Goal: Task Accomplishment & Management: Manage account settings

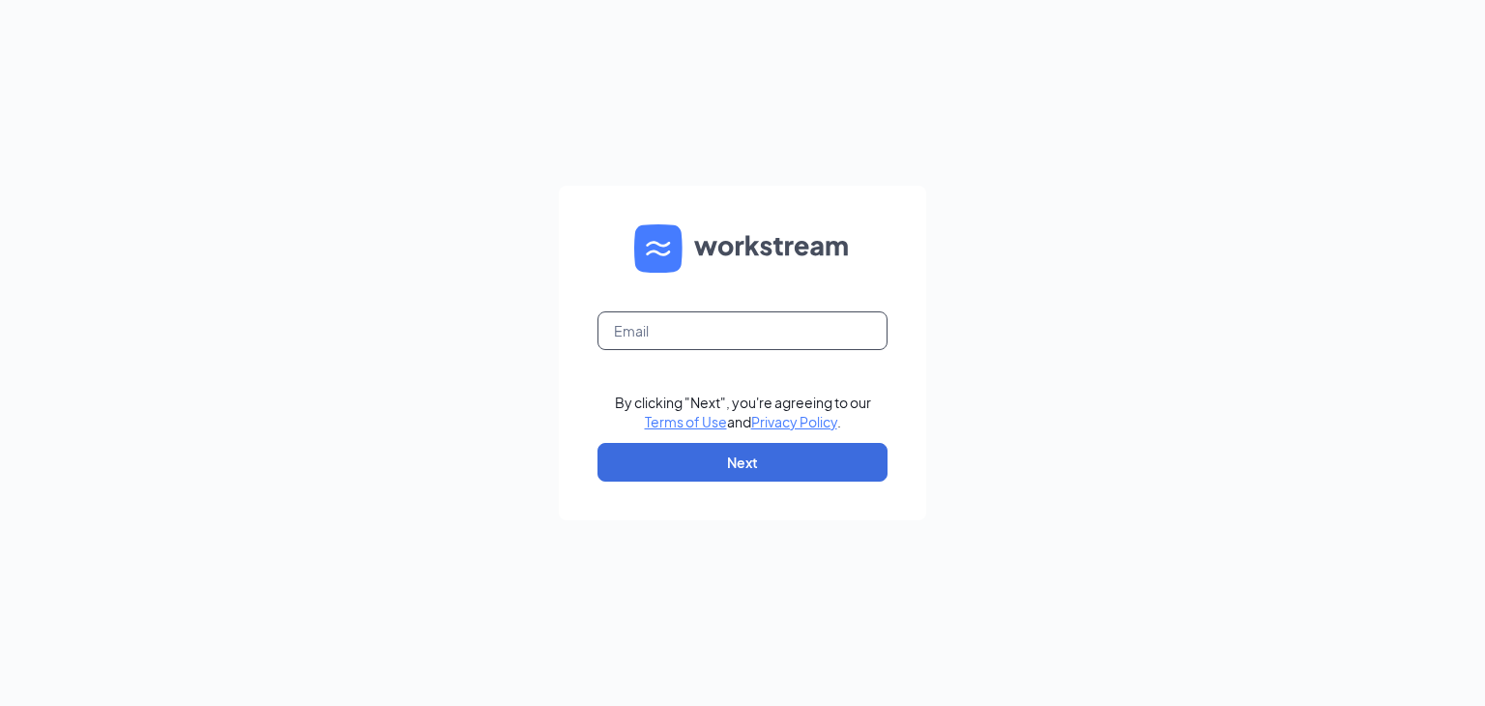
drag, startPoint x: 702, startPoint y: 315, endPoint x: 703, endPoint y: 327, distance: 11.6
click at [703, 316] on input "text" at bounding box center [742, 330] width 290 height 39
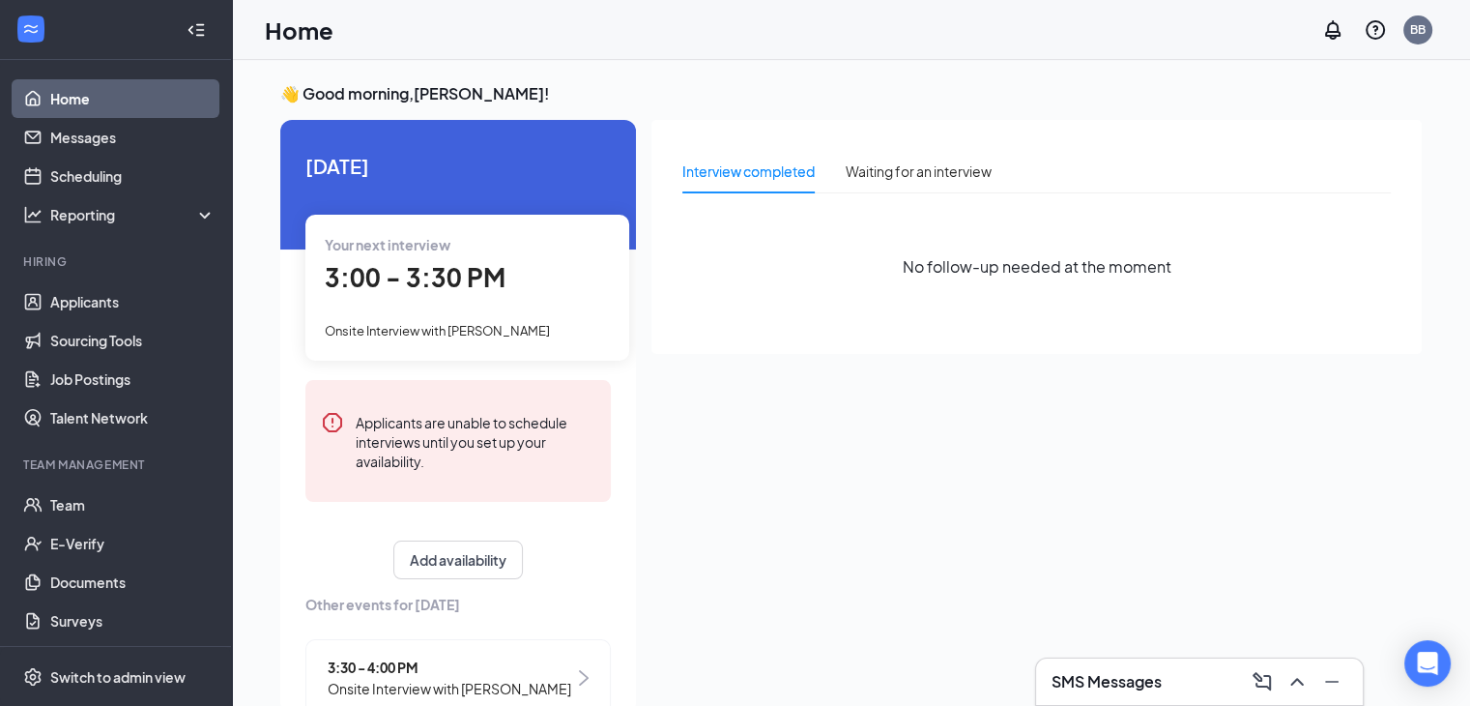
click at [450, 339] on div "Onsite Interview with [PERSON_NAME]" at bounding box center [467, 329] width 285 height 21
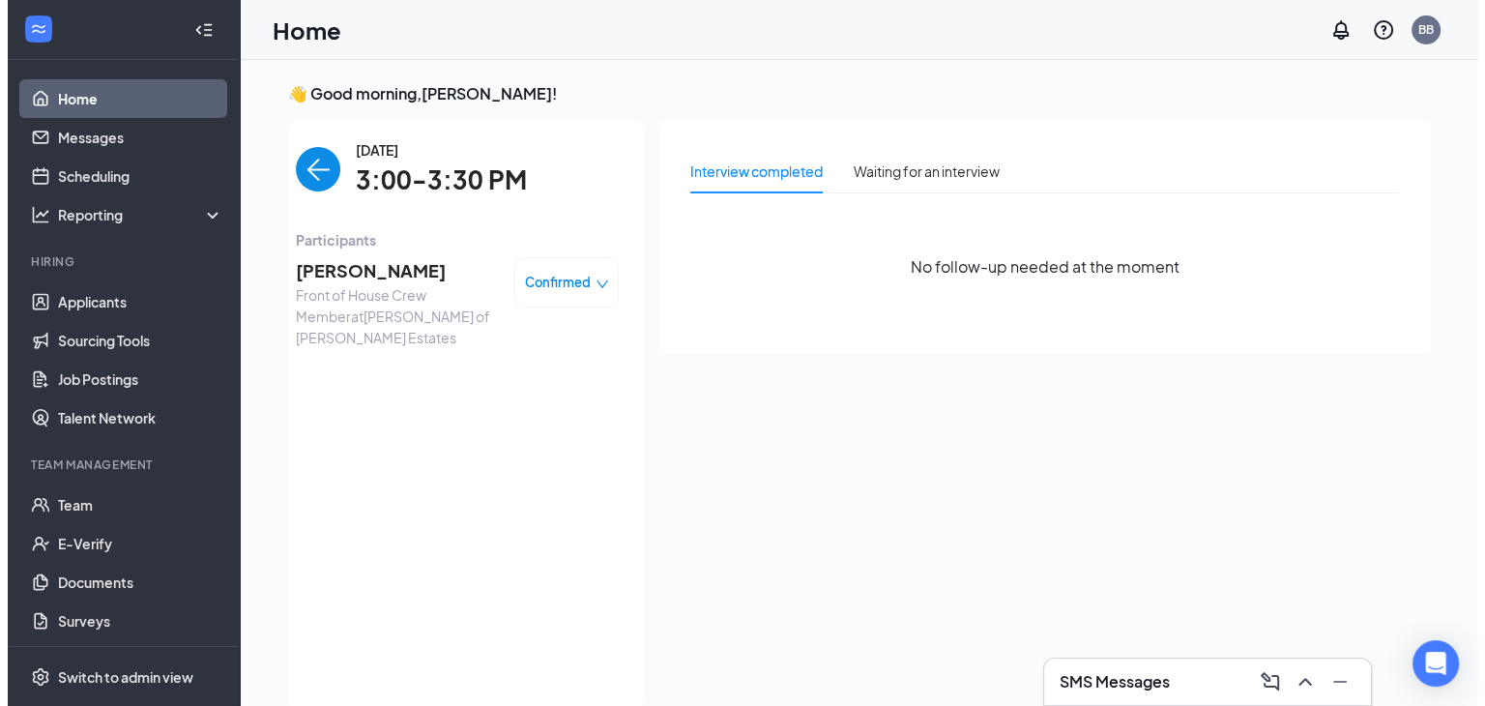
scroll to position [8, 0]
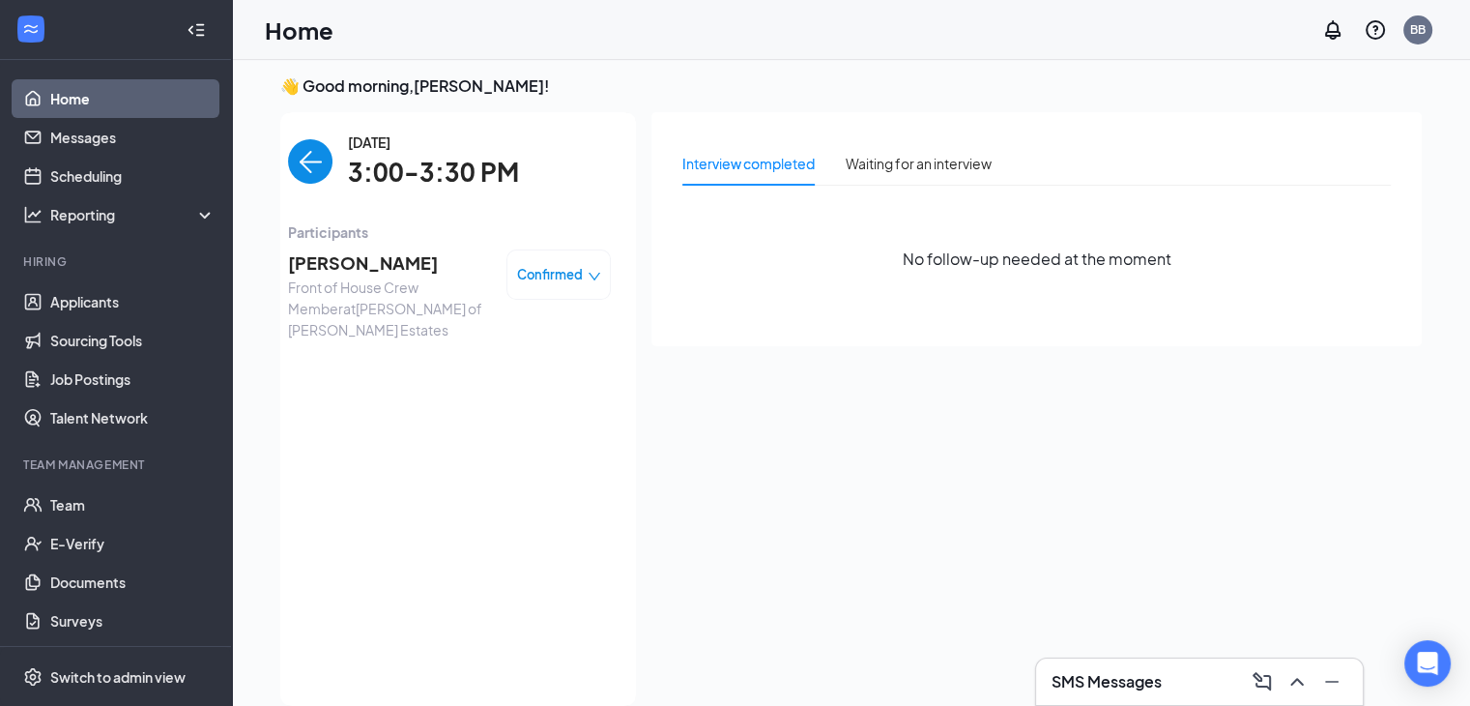
click at [409, 275] on span "[PERSON_NAME]" at bounding box center [389, 262] width 203 height 27
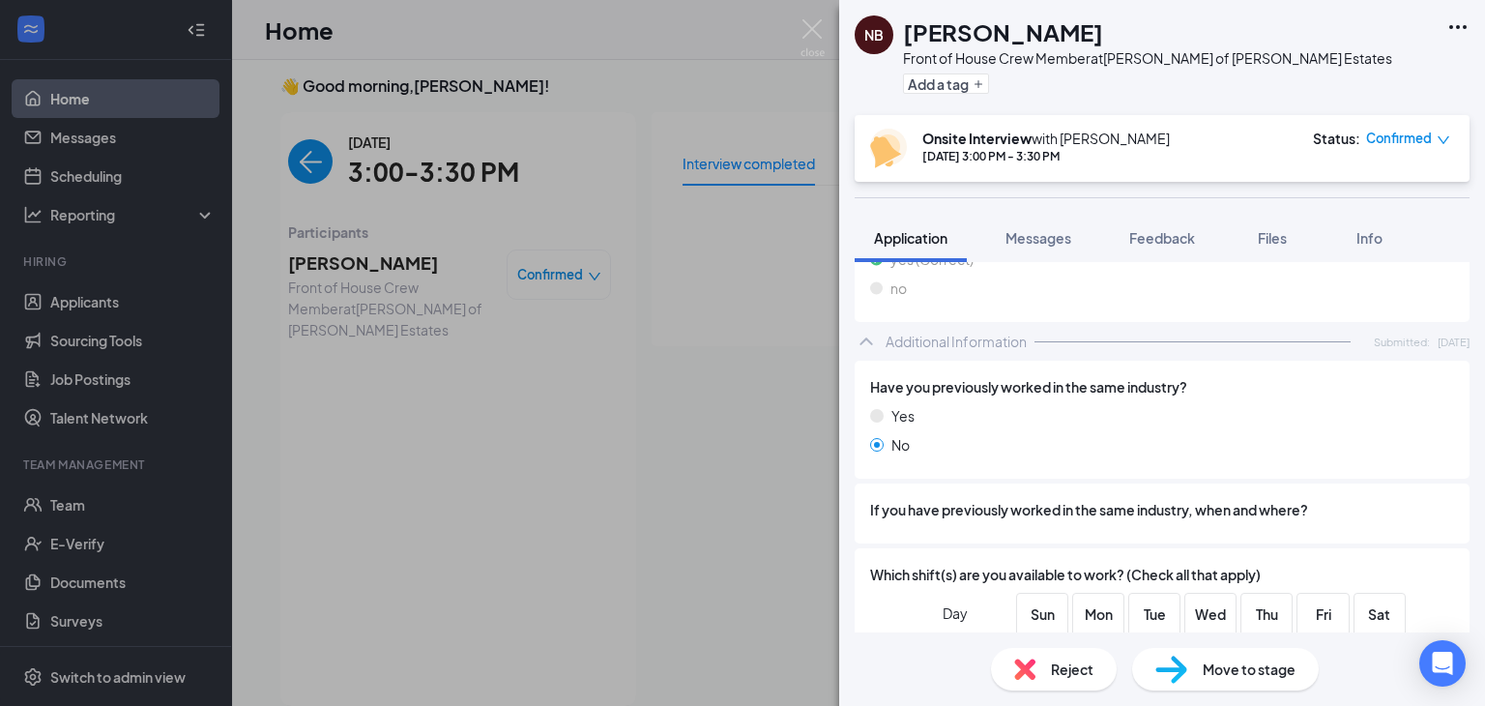
scroll to position [773, 0]
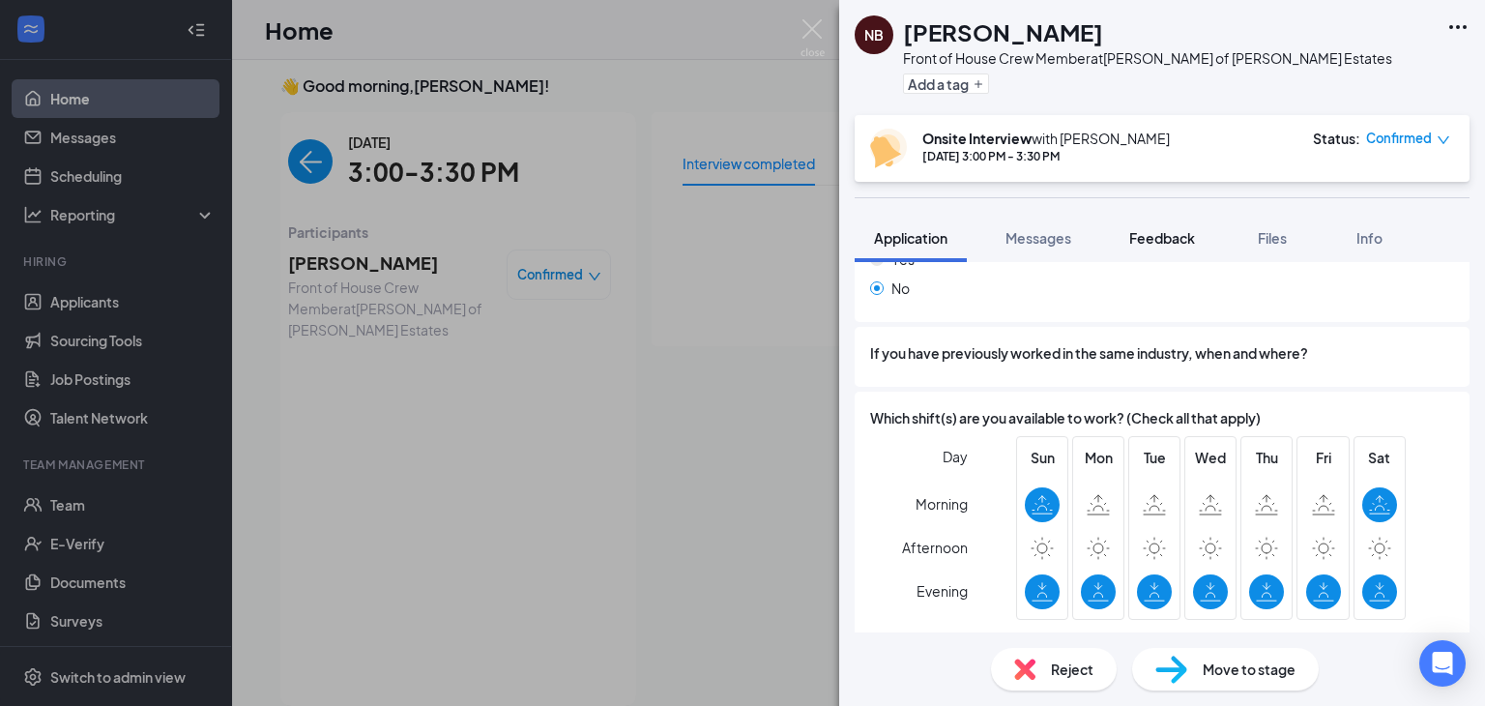
click at [1186, 245] on span "Feedback" at bounding box center [1162, 237] width 66 height 17
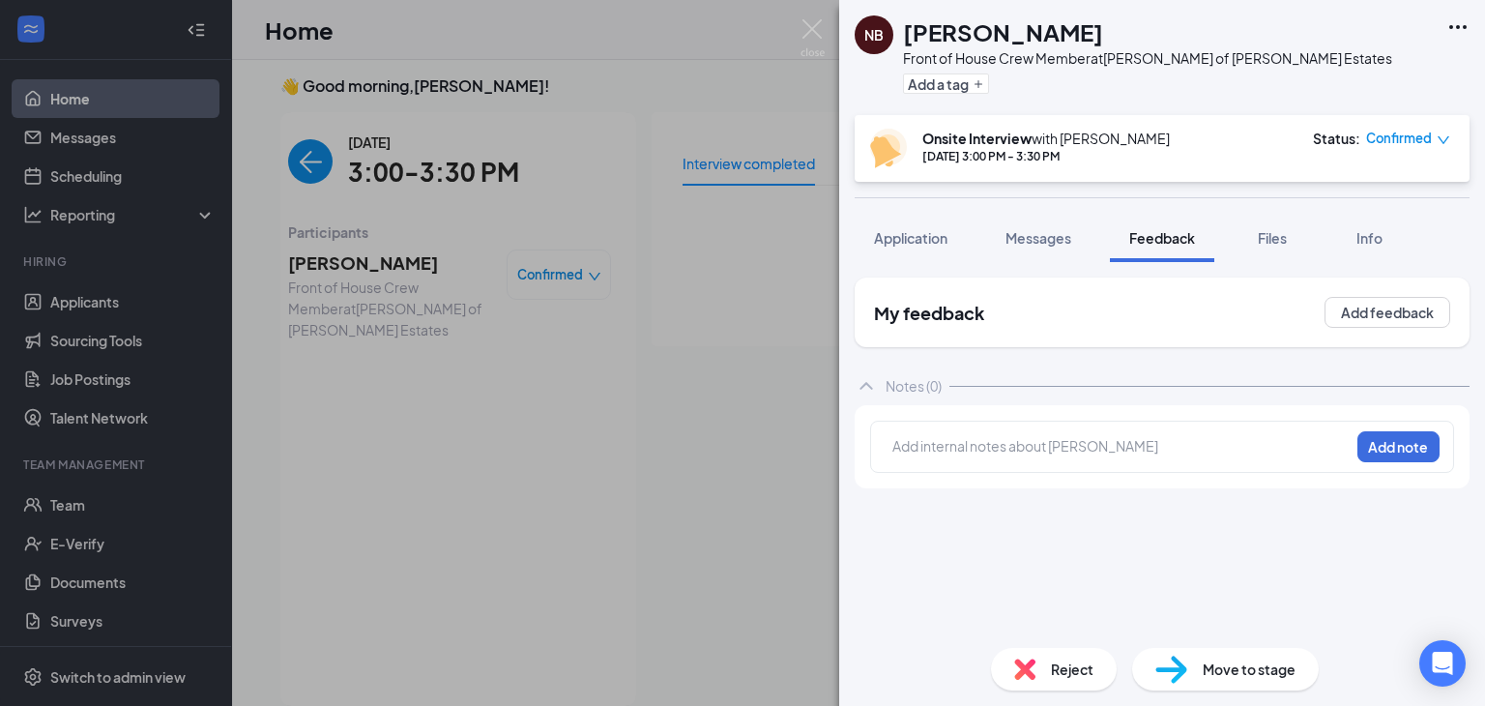
click at [1085, 444] on div at bounding box center [1120, 446] width 455 height 20
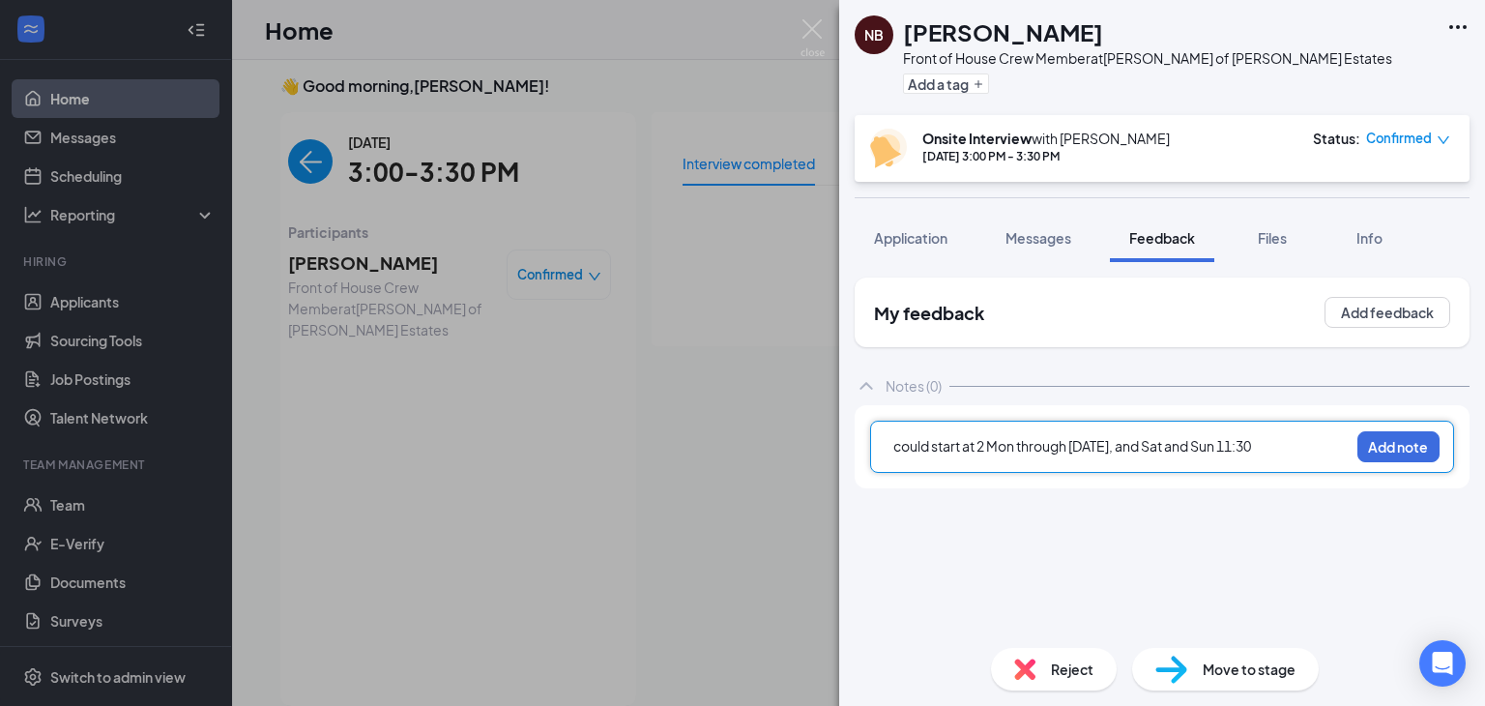
click at [985, 443] on span "could start at 2 Mon through [DATE], and Sat and Sun 11:30" at bounding box center [1072, 445] width 358 height 17
click at [1310, 453] on span "could start at 2pm-7pm Mon through [DATE], and Sat and Sun 11:30" at bounding box center [1101, 445] width 417 height 17
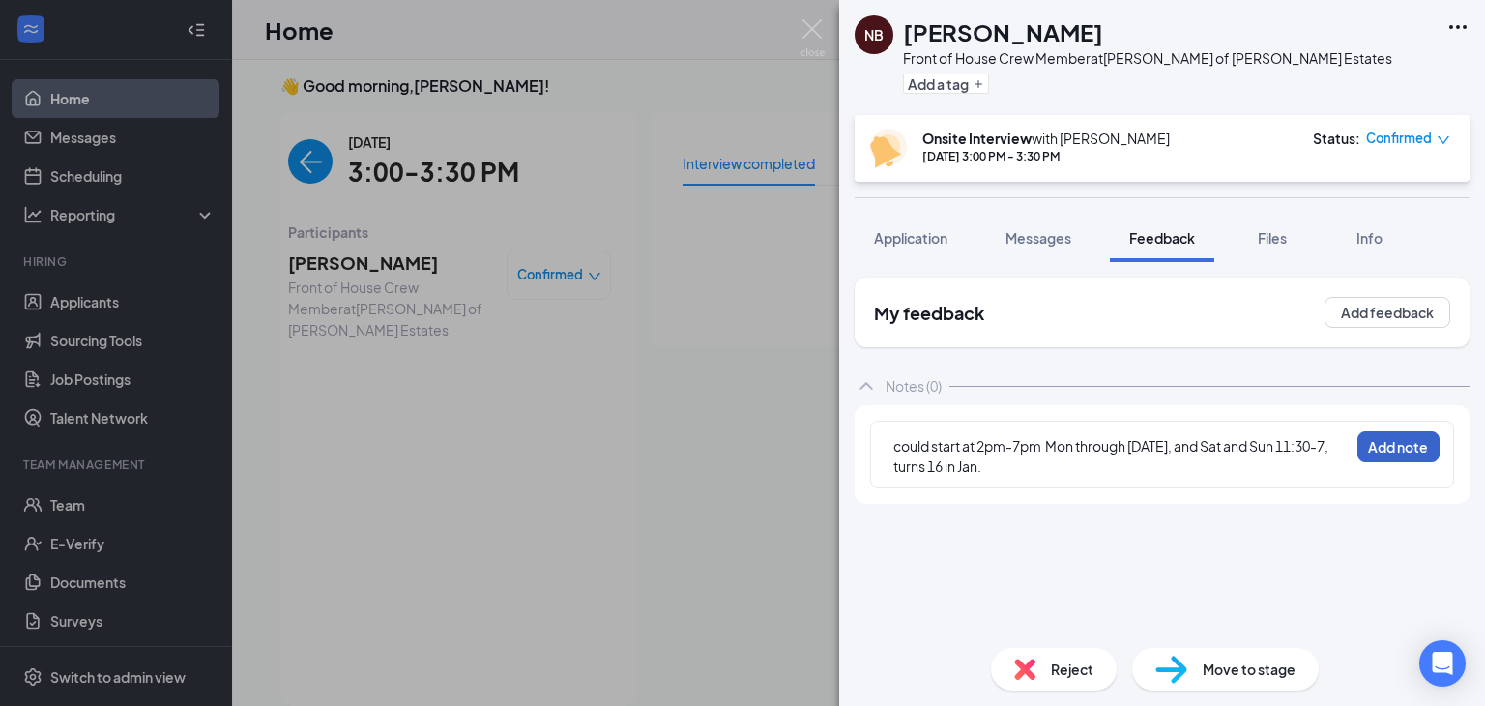
click at [1390, 447] on button "Add note" at bounding box center [1398, 446] width 82 height 31
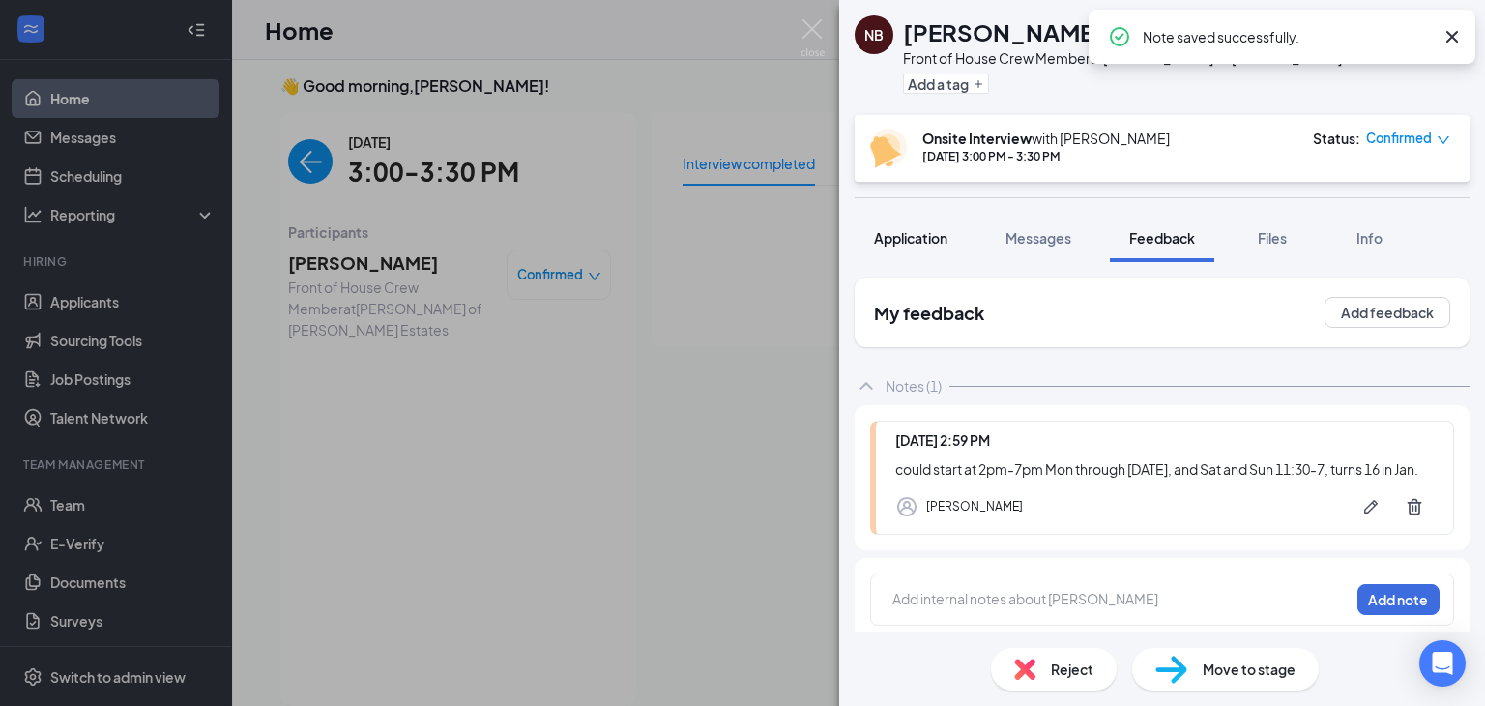
click at [882, 222] on button "Application" at bounding box center [910, 238] width 112 height 48
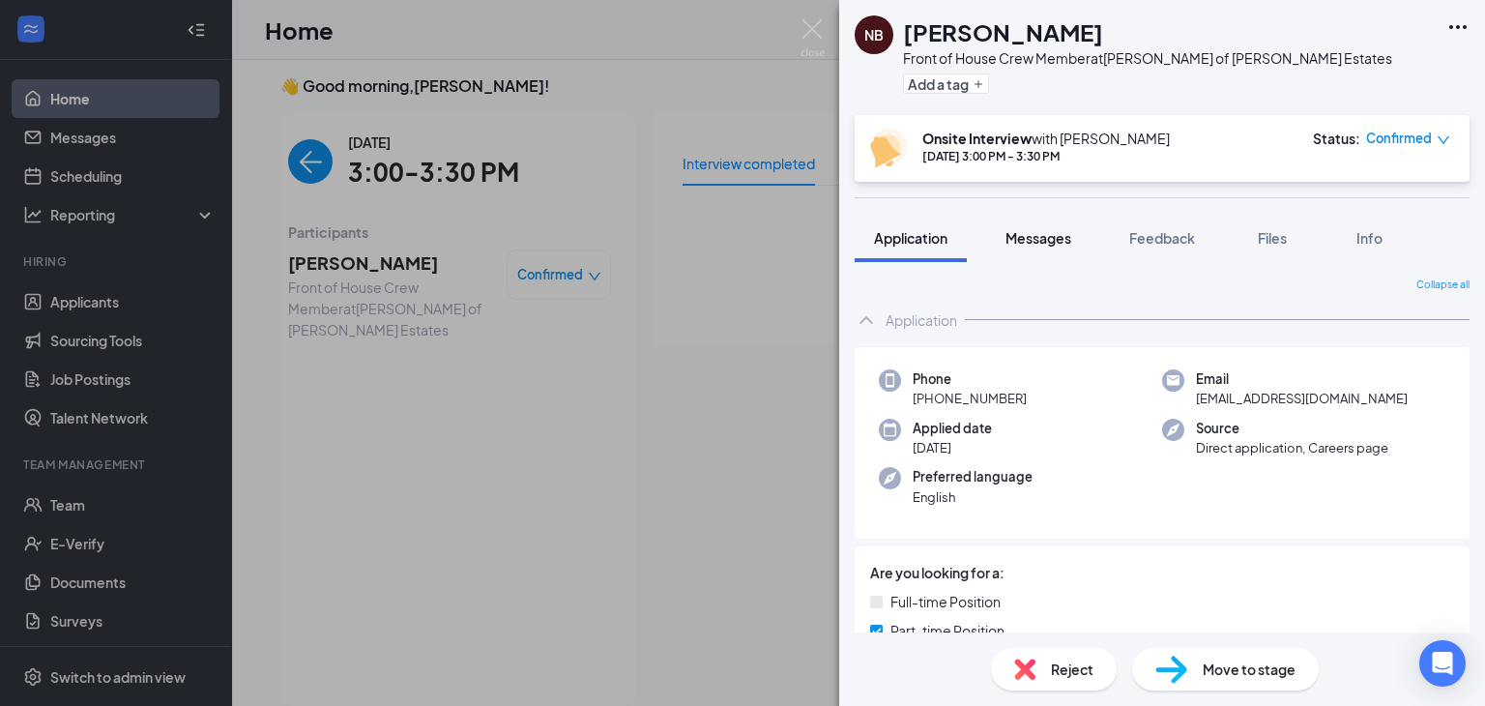
drag, startPoint x: 1035, startPoint y: 245, endPoint x: 1090, endPoint y: 254, distance: 55.9
click at [1037, 245] on span "Messages" at bounding box center [1038, 237] width 66 height 17
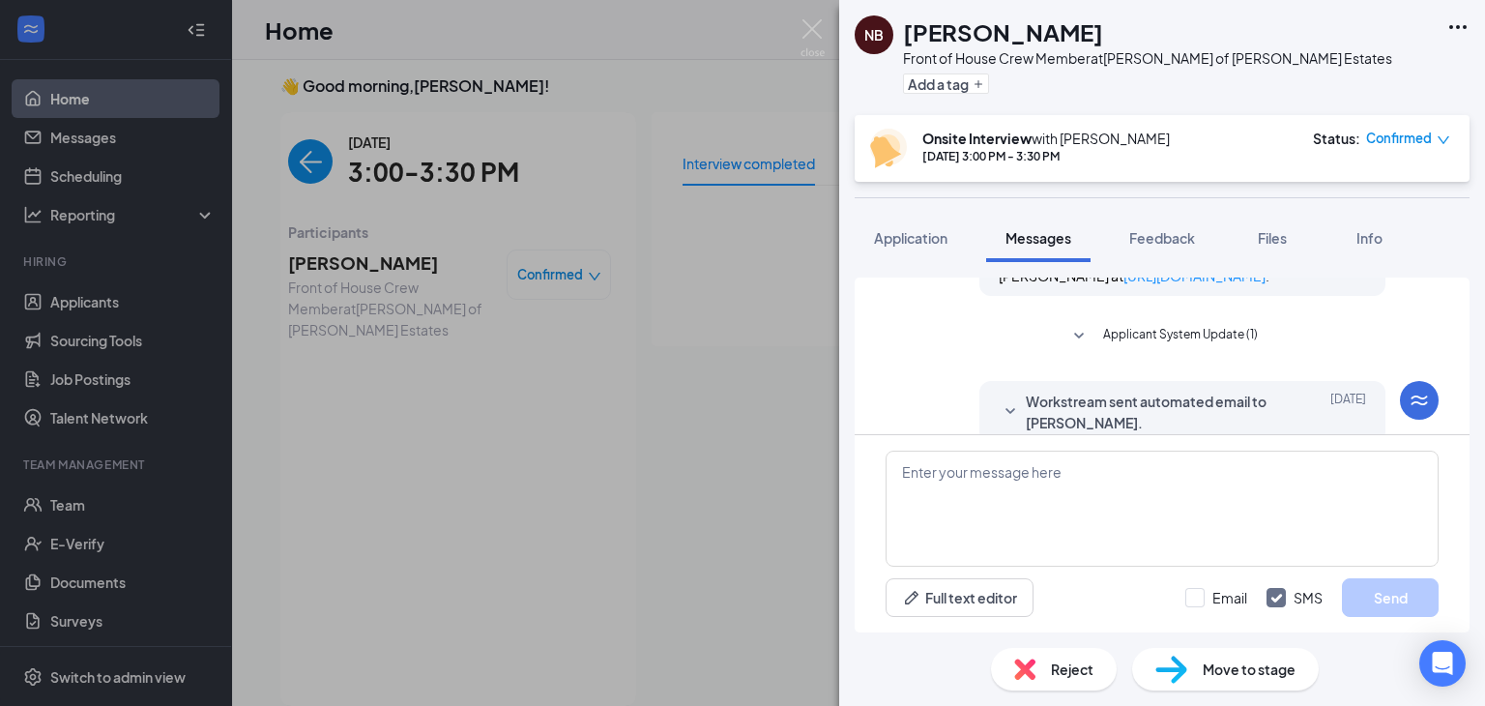
scroll to position [522, 0]
click at [1158, 236] on span "Feedback" at bounding box center [1162, 237] width 66 height 17
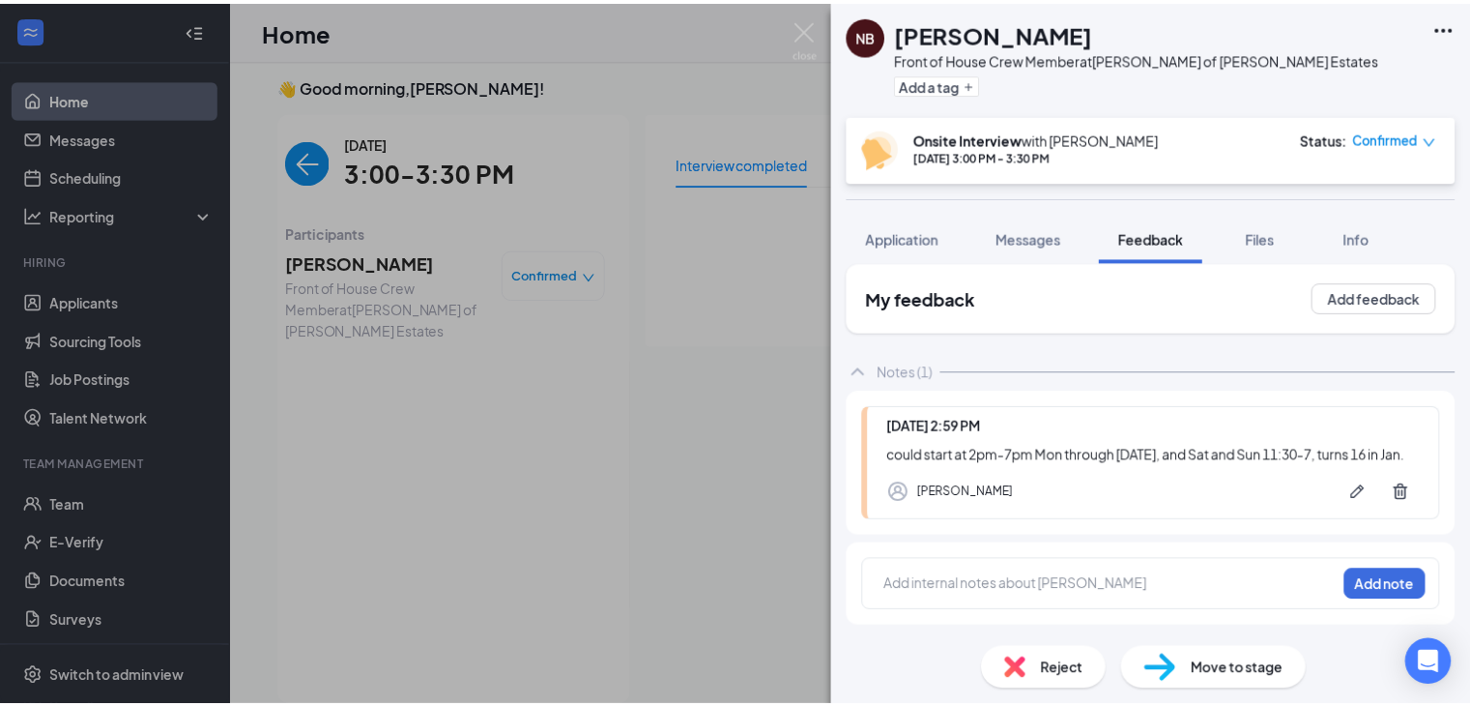
scroll to position [18, 0]
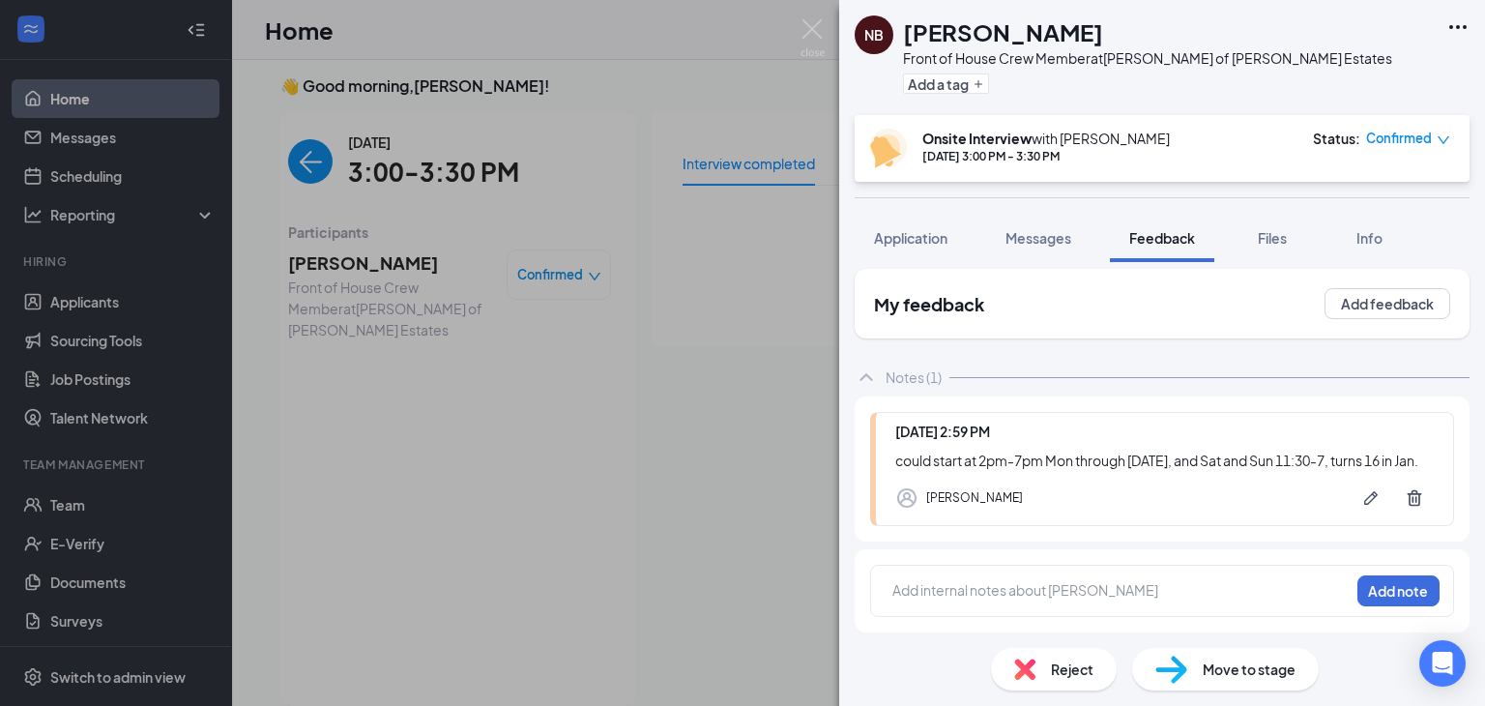
click at [1030, 600] on div at bounding box center [1120, 590] width 455 height 20
click at [1357, 606] on button "Add note" at bounding box center [1398, 590] width 82 height 31
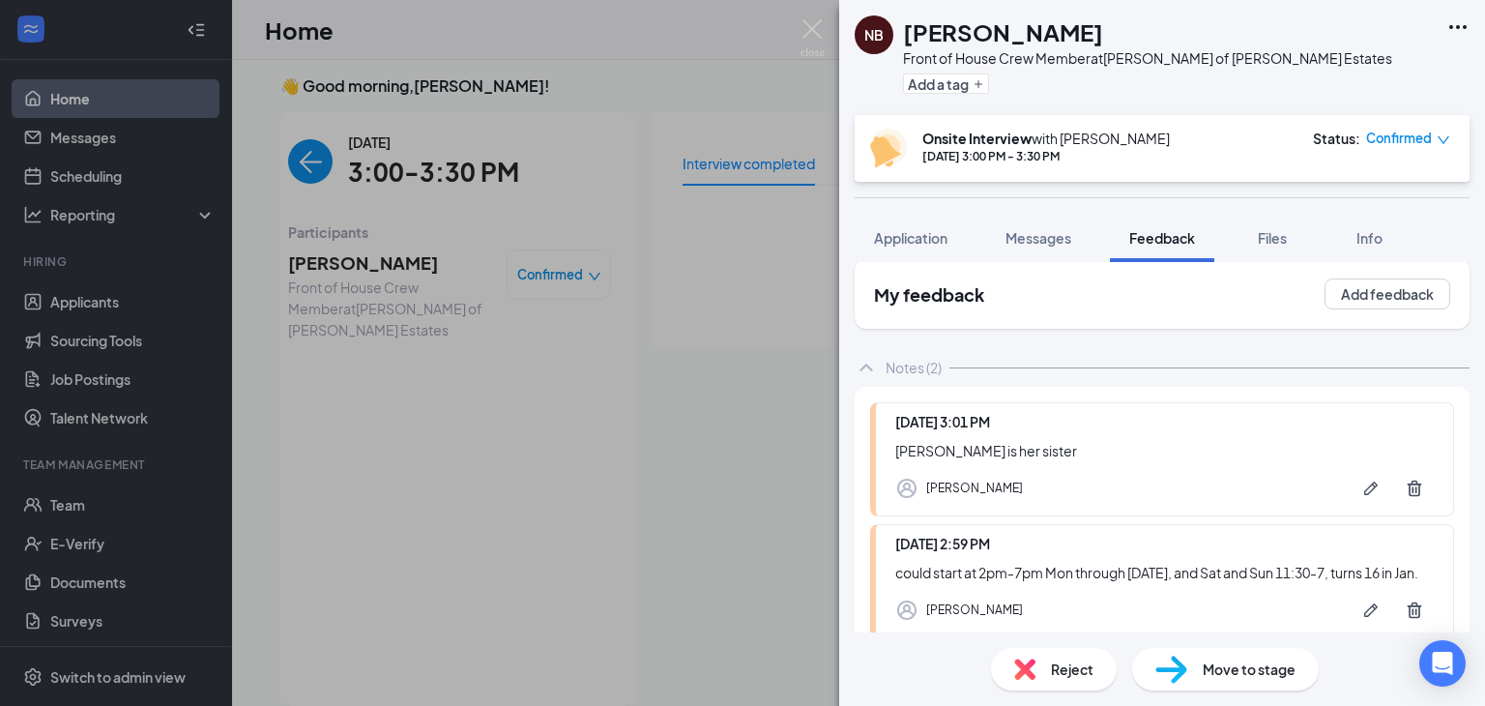
drag, startPoint x: 833, startPoint y: 32, endPoint x: 817, endPoint y: 40, distance: 18.2
click at [826, 31] on div "NB [PERSON_NAME] Front of House Crew Member at [PERSON_NAME] of [PERSON_NAME] E…" at bounding box center [742, 353] width 1485 height 706
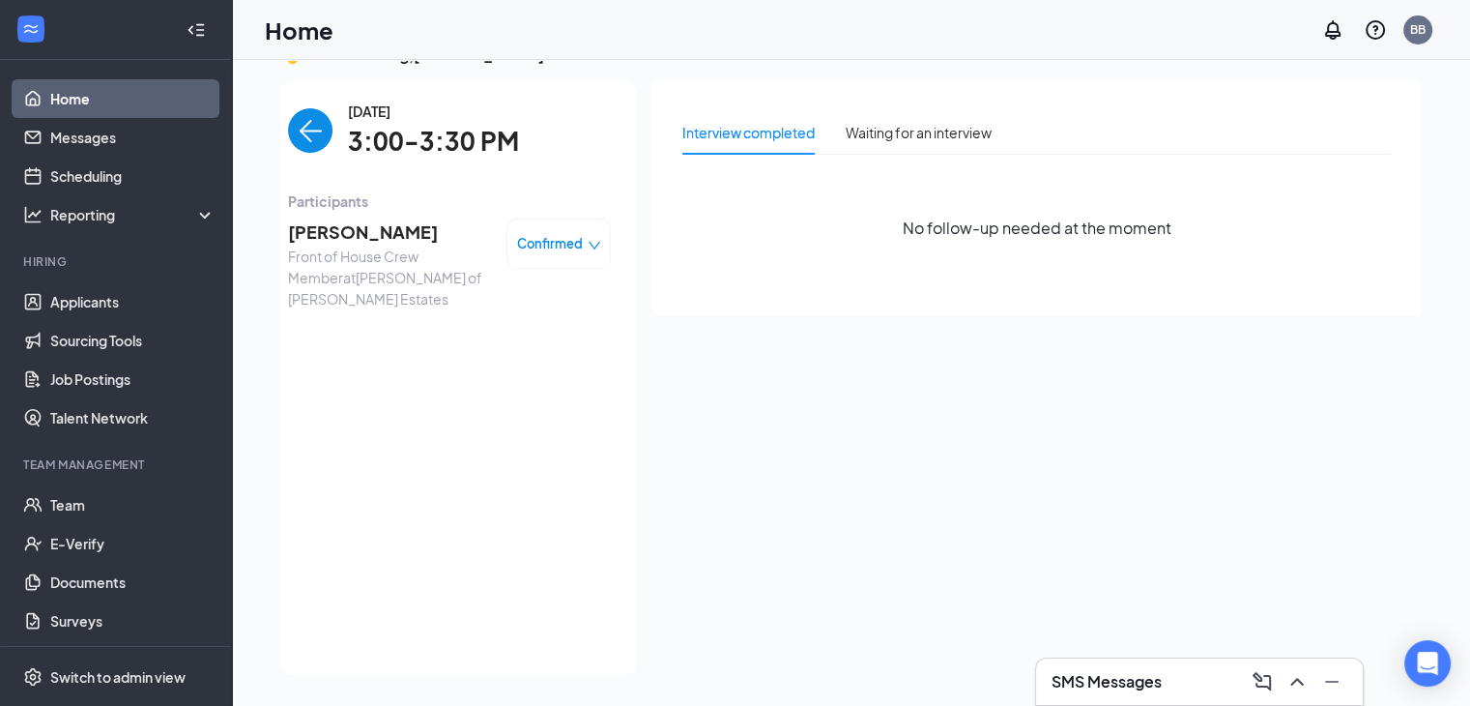
scroll to position [41, 0]
click at [388, 240] on span "[PERSON_NAME]" at bounding box center [389, 230] width 203 height 27
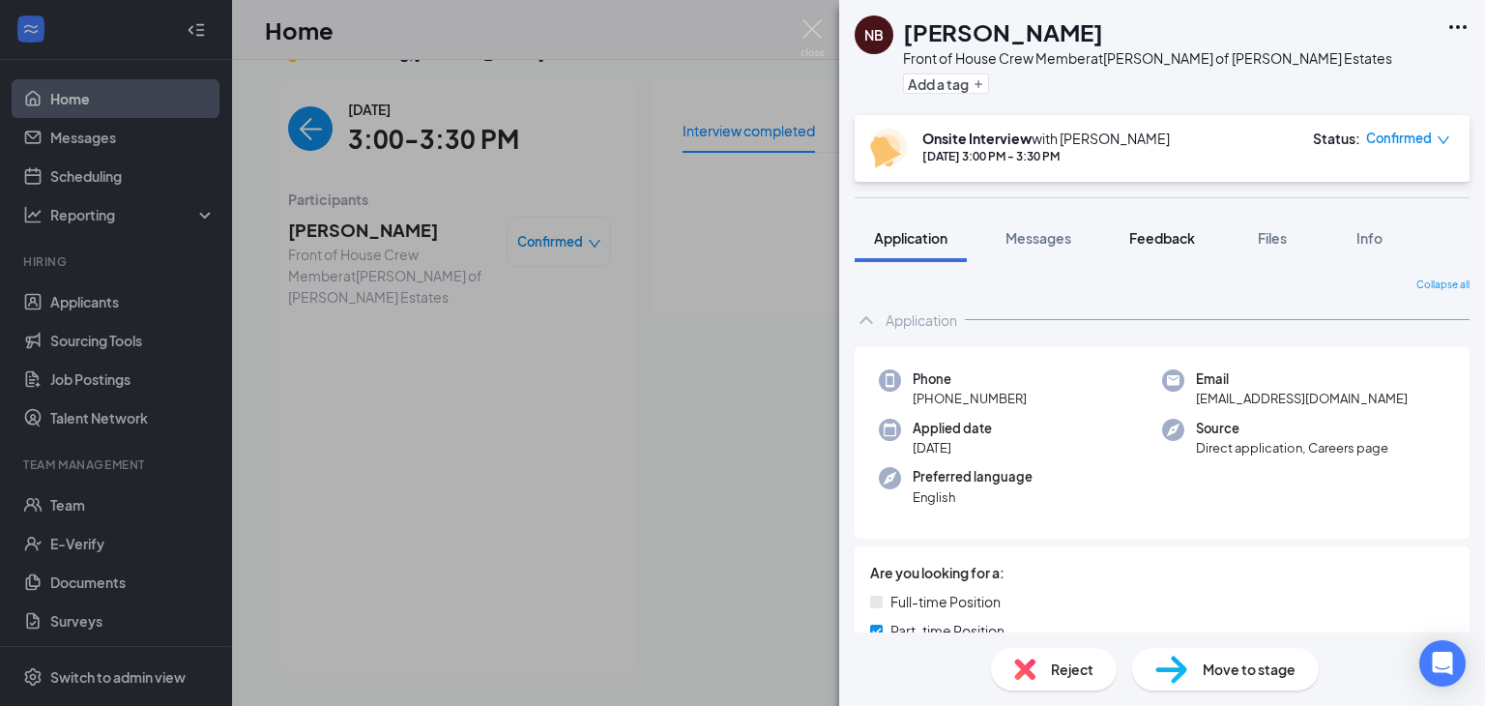
click at [1187, 233] on span "Feedback" at bounding box center [1162, 237] width 66 height 17
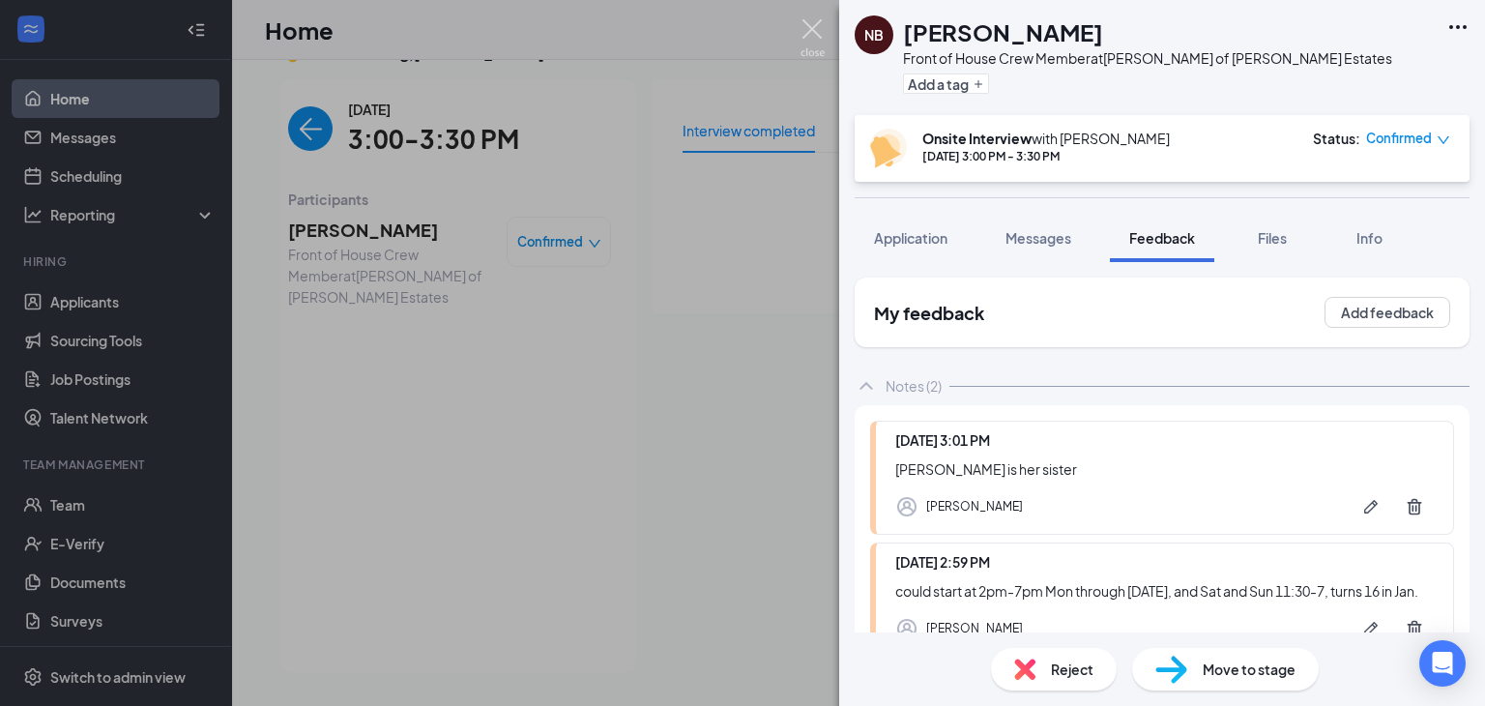
click at [812, 28] on img at bounding box center [812, 38] width 24 height 38
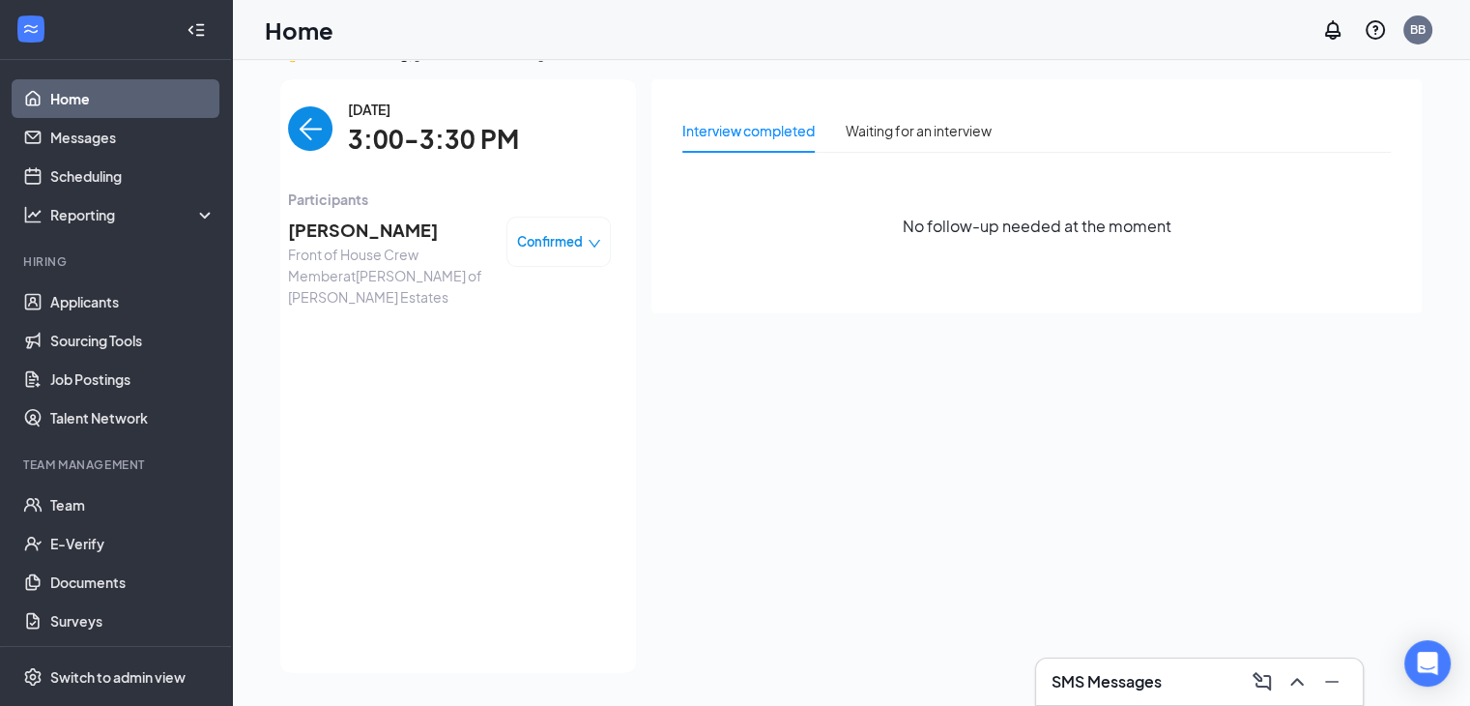
click at [302, 136] on img "back-button" at bounding box center [310, 128] width 44 height 44
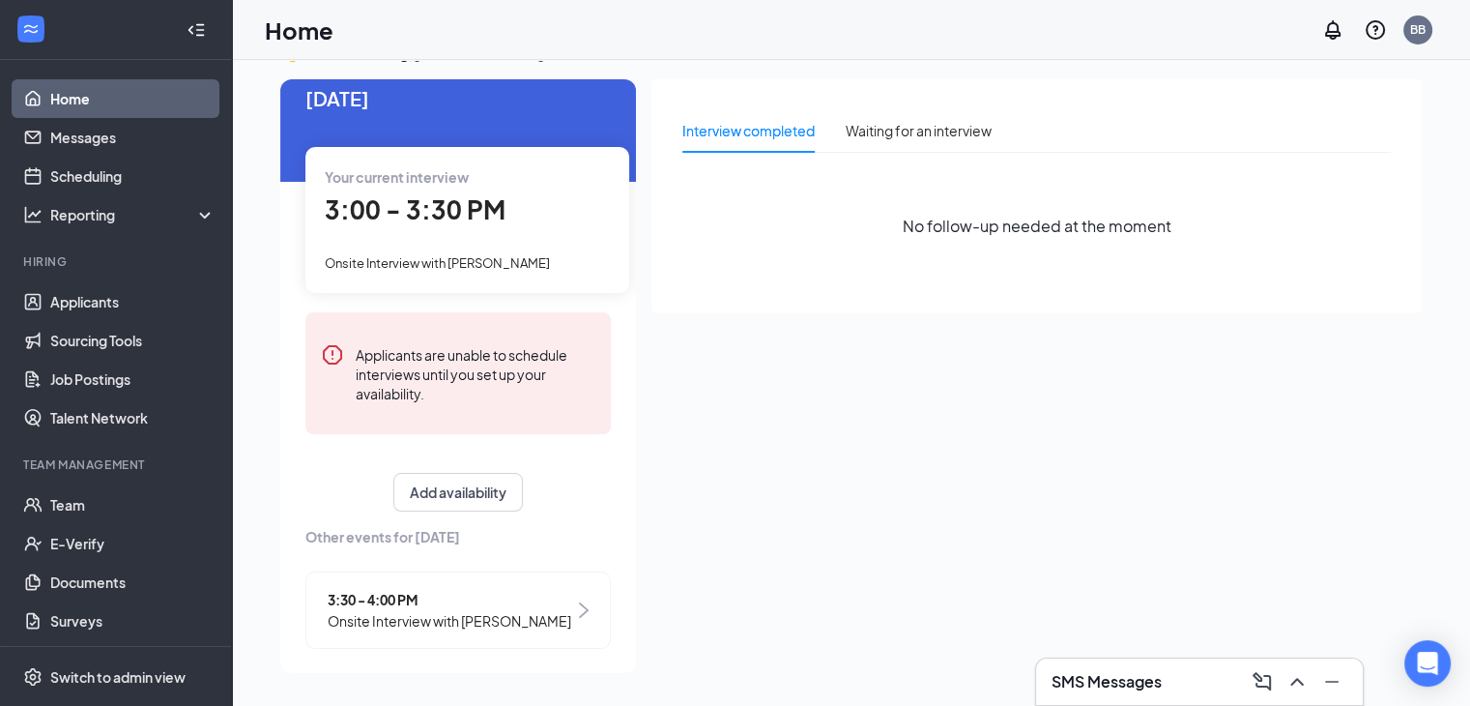
scroll to position [43, 0]
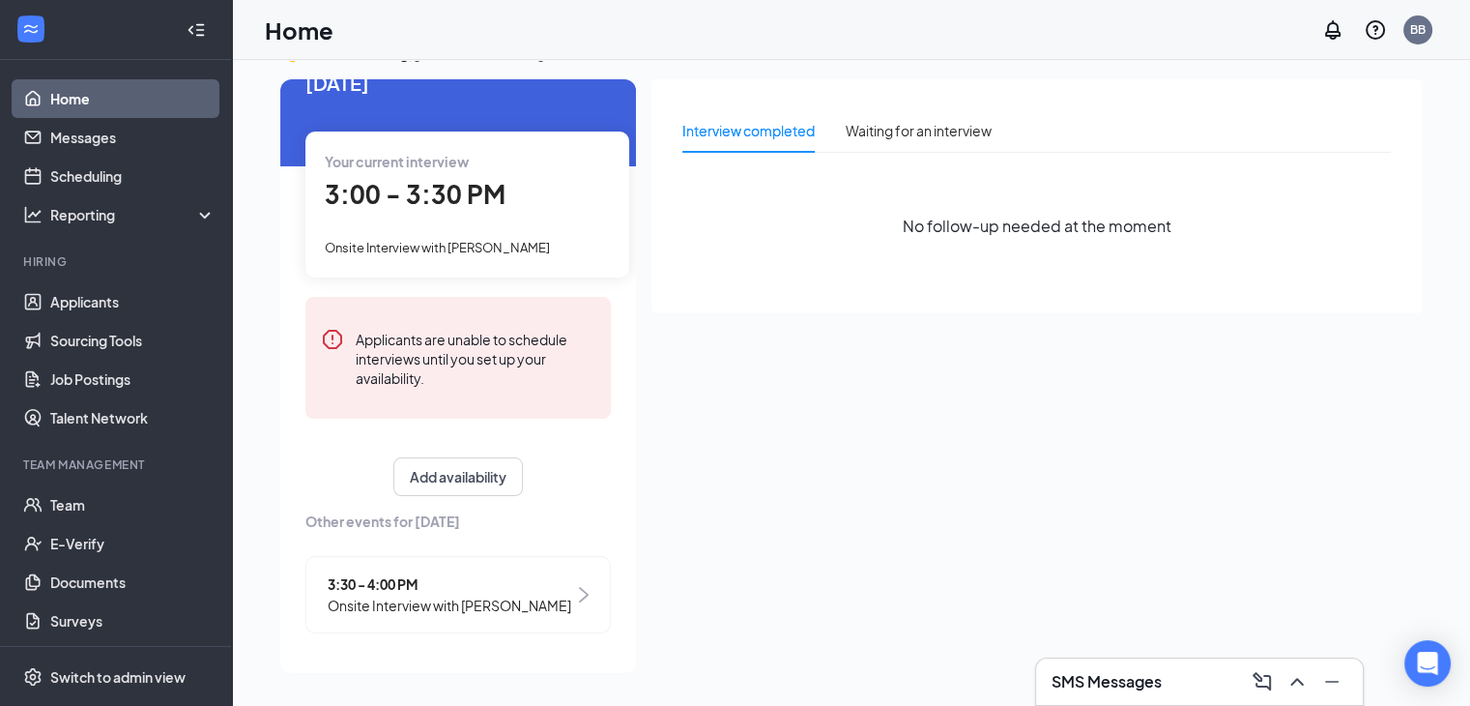
click at [380, 573] on span "3:30 - 4:00 PM" at bounding box center [450, 583] width 244 height 21
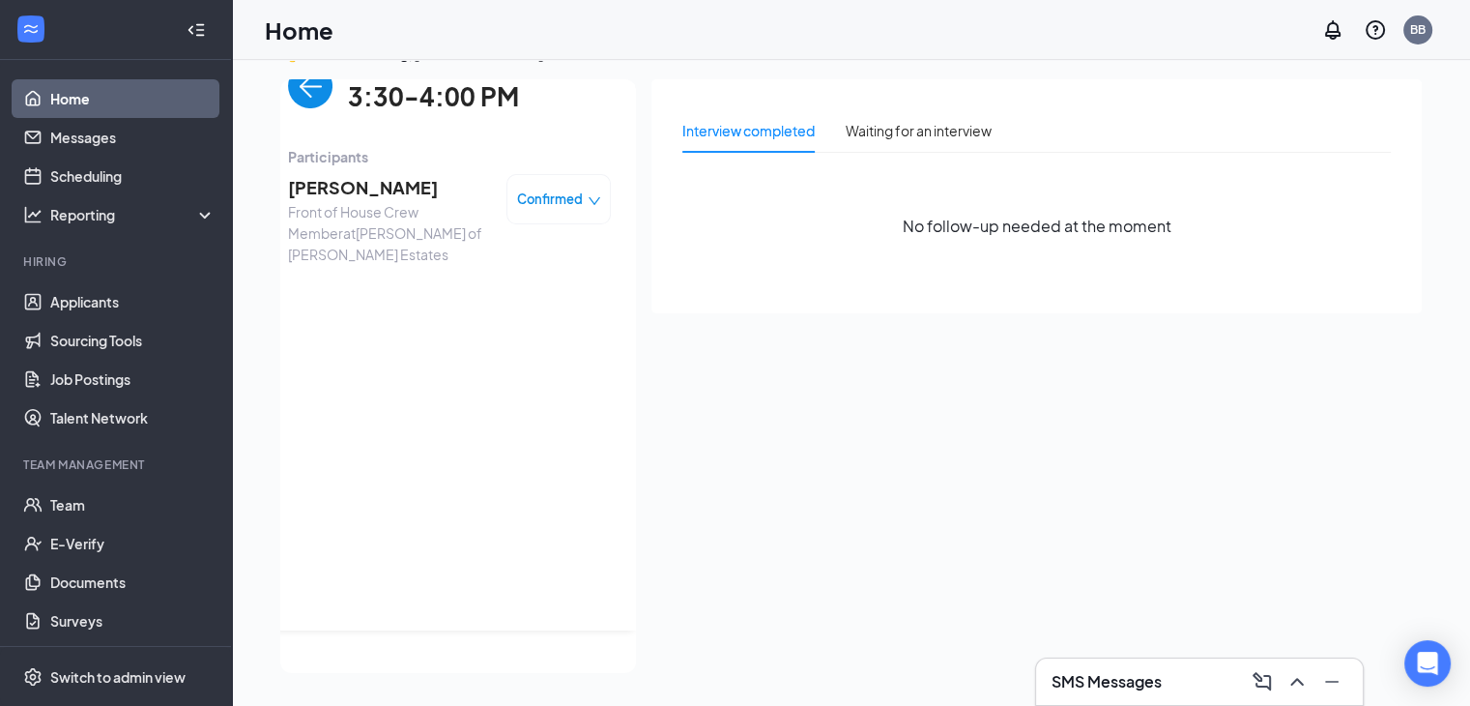
scroll to position [0, 0]
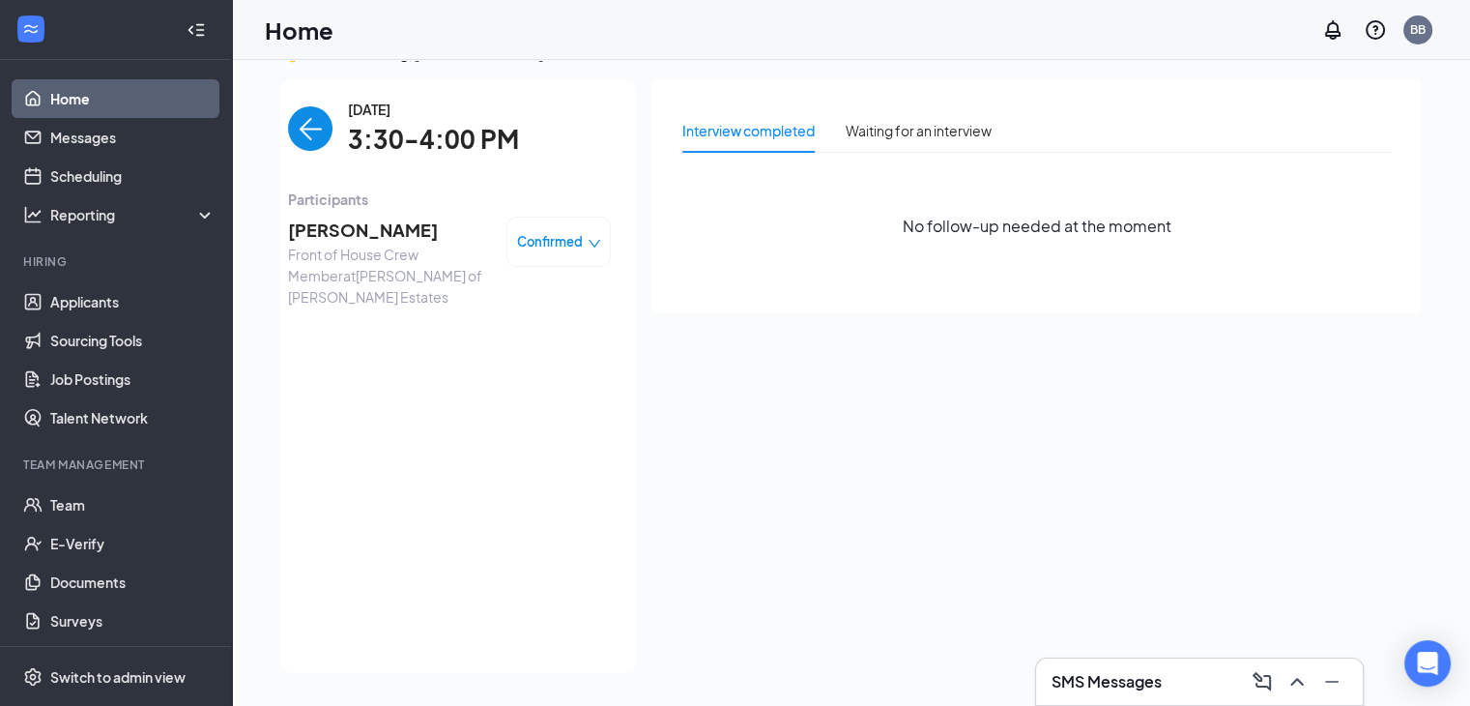
click at [360, 230] on span "[PERSON_NAME]" at bounding box center [389, 230] width 203 height 27
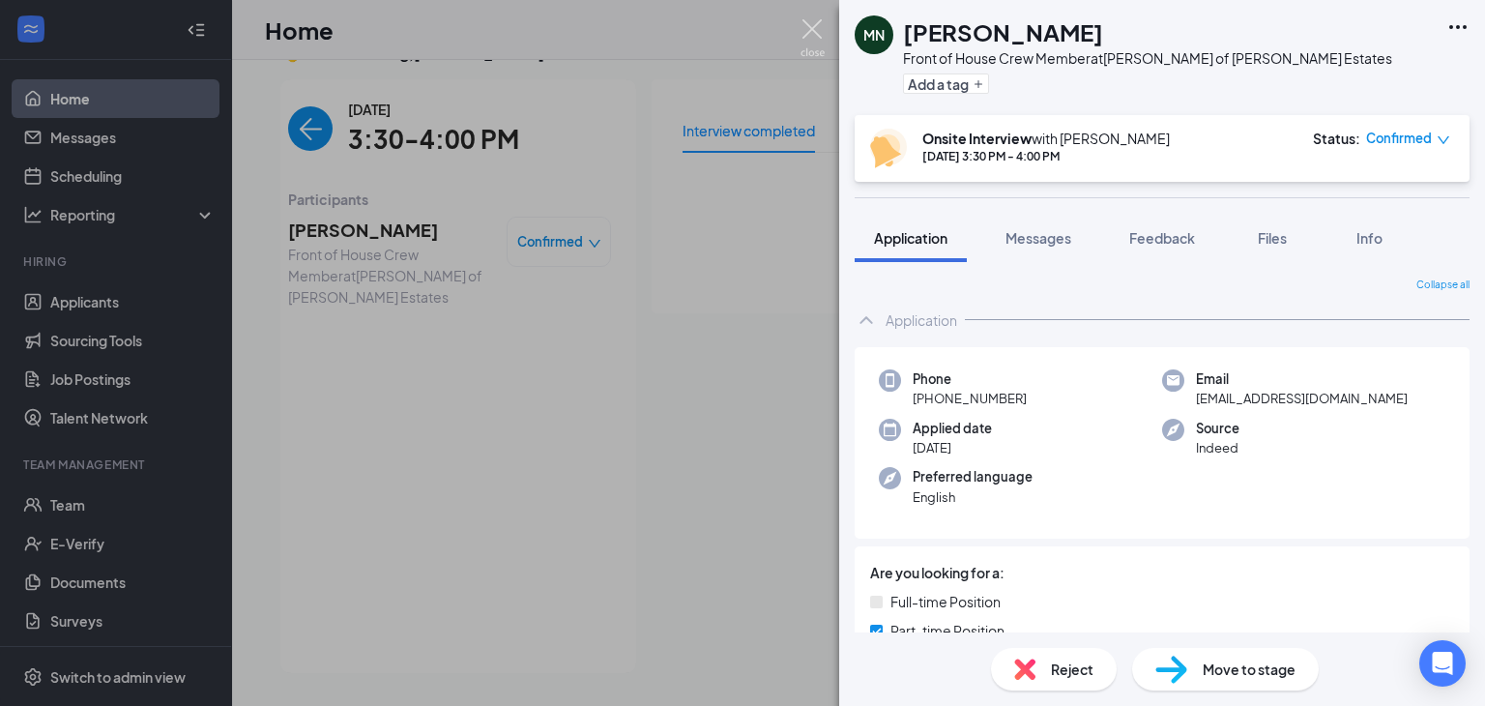
click at [820, 34] on img at bounding box center [812, 38] width 24 height 38
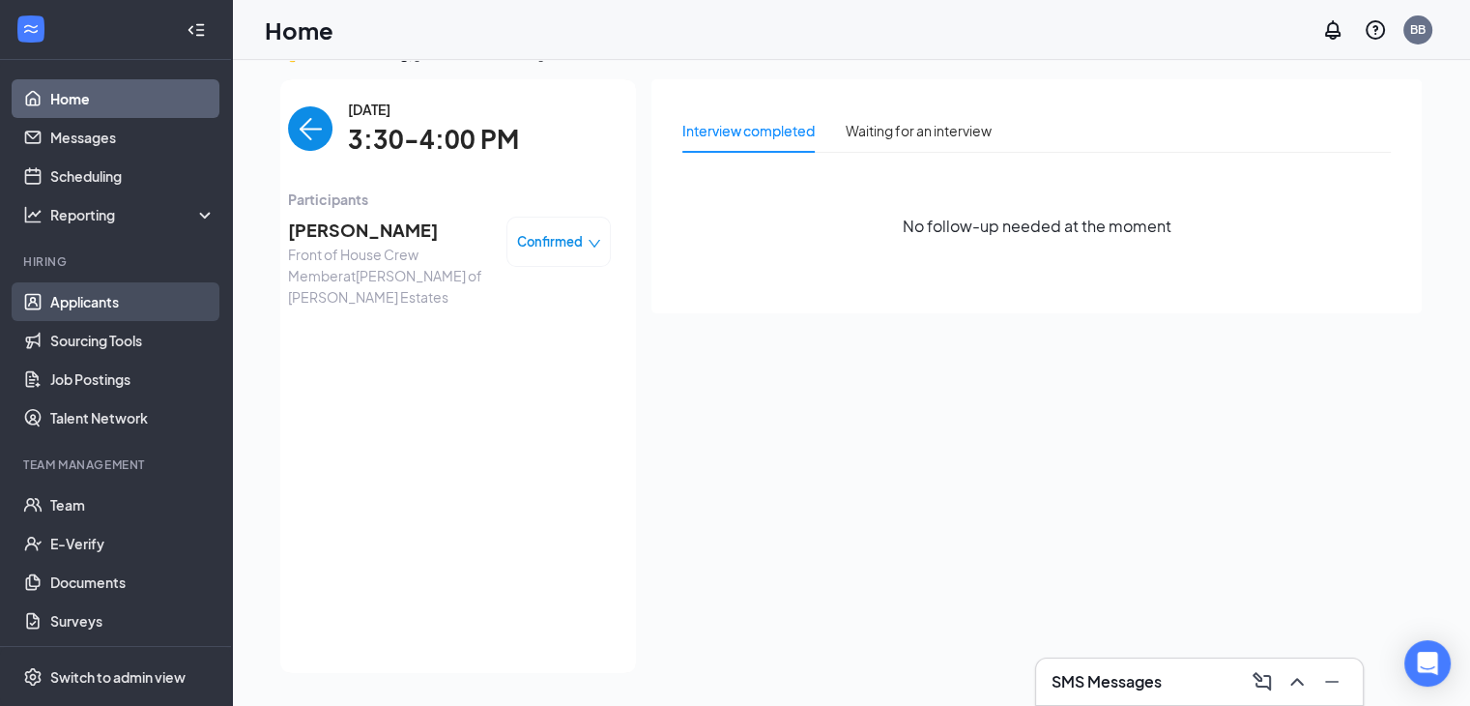
click at [93, 300] on link "Applicants" at bounding box center [132, 301] width 165 height 39
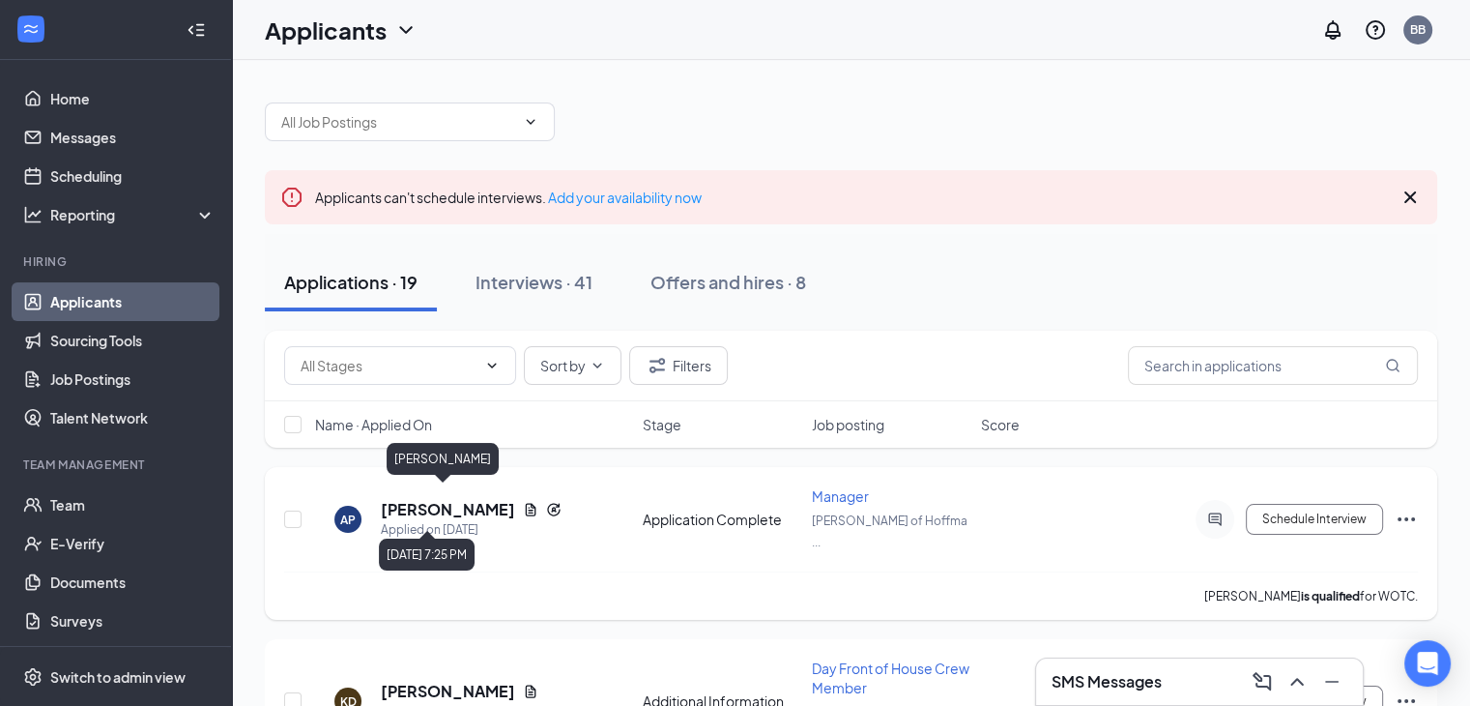
click at [392, 499] on h5 "[PERSON_NAME]" at bounding box center [448, 509] width 134 height 21
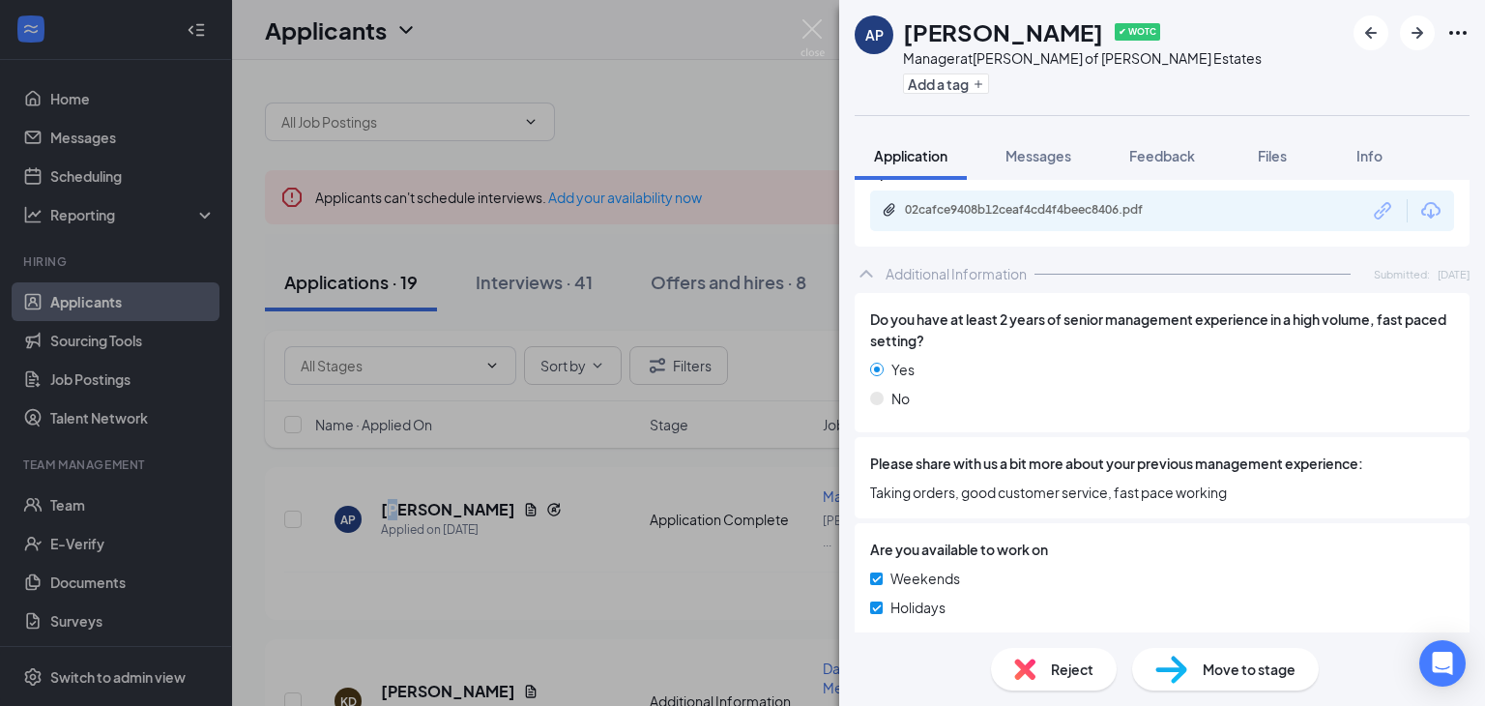
scroll to position [549, 0]
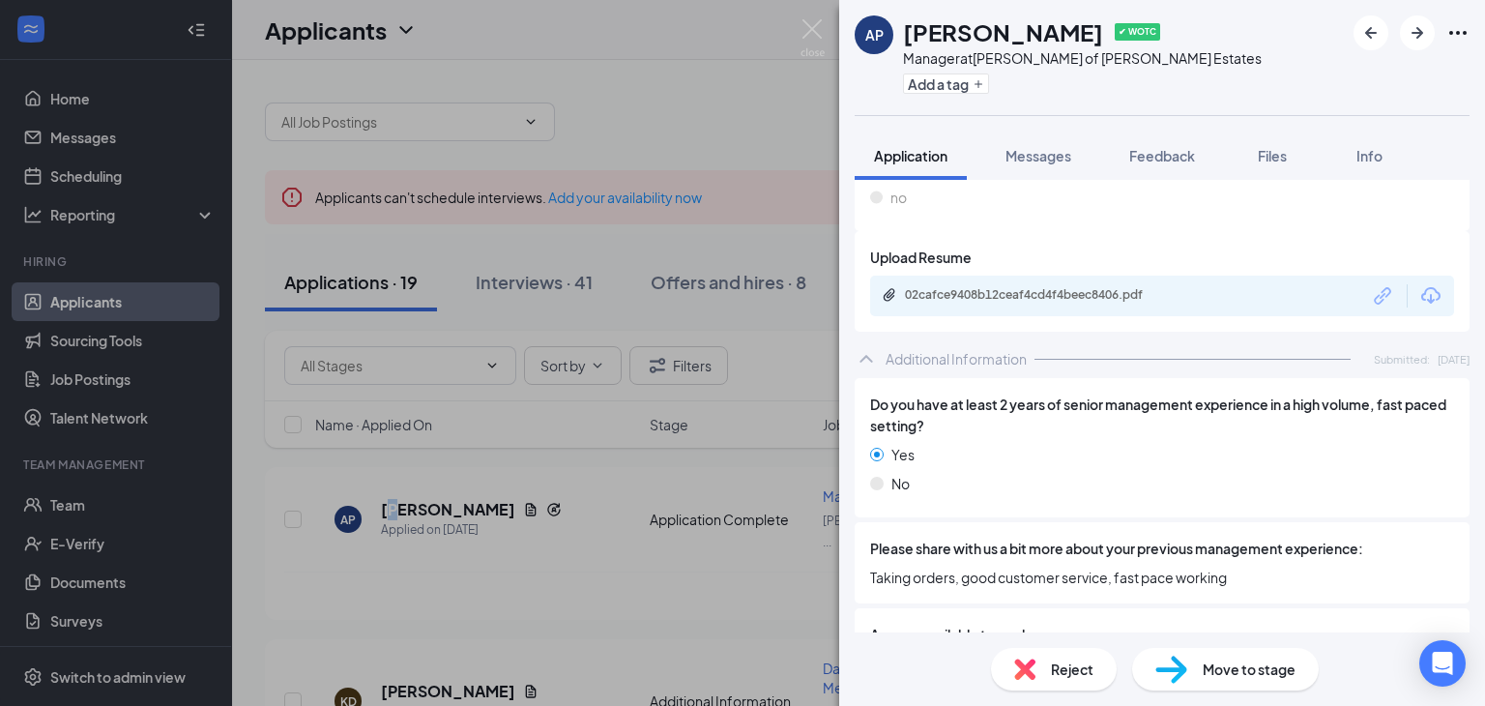
click at [1010, 303] on div "02cafce9408b12ceaf4cd4f4beec8406.pdf" at bounding box center [1038, 296] width 313 height 18
click at [1022, 662] on img at bounding box center [1024, 668] width 21 height 21
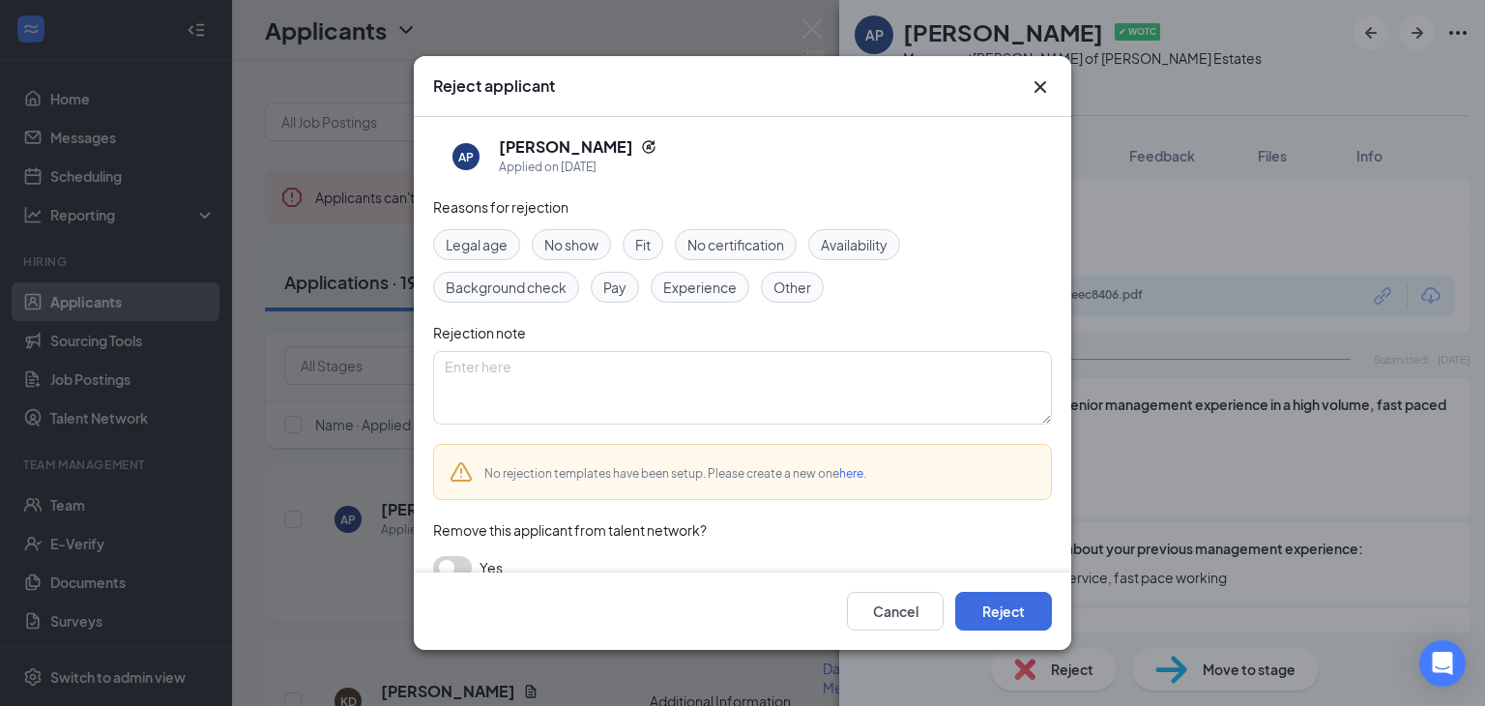
click at [648, 245] on span "Fit" at bounding box center [642, 244] width 15 height 21
click at [1009, 597] on button "Reject" at bounding box center [1003, 611] width 97 height 39
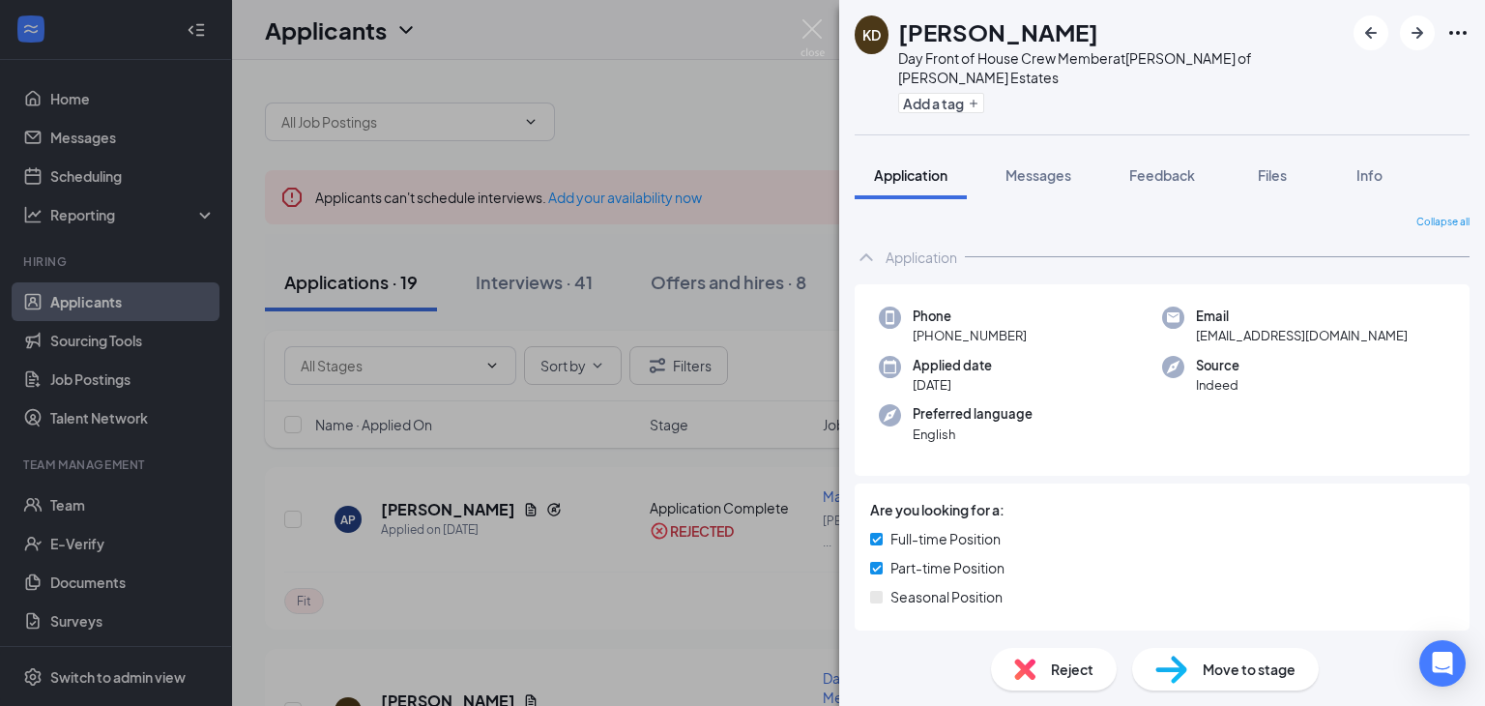
click at [808, 28] on img at bounding box center [812, 38] width 24 height 38
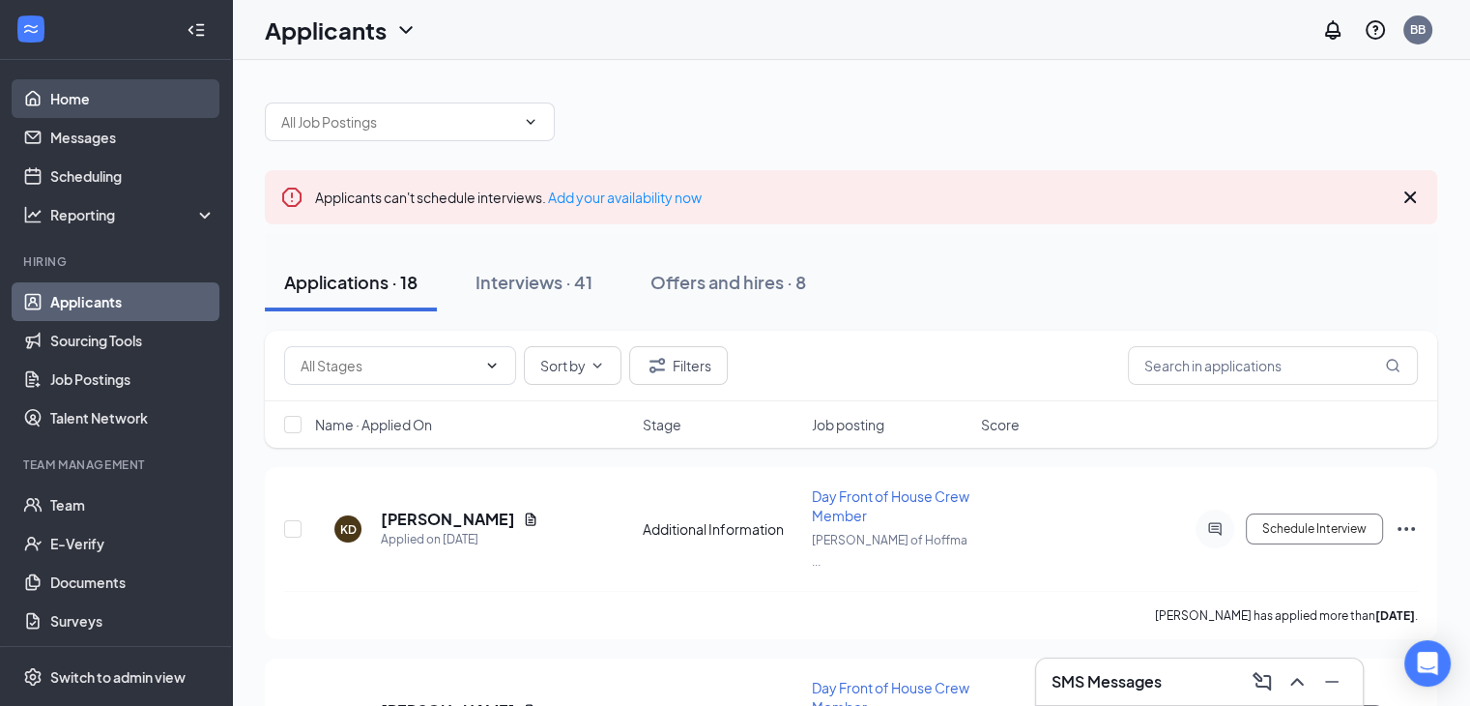
click at [139, 99] on link "Home" at bounding box center [132, 98] width 165 height 39
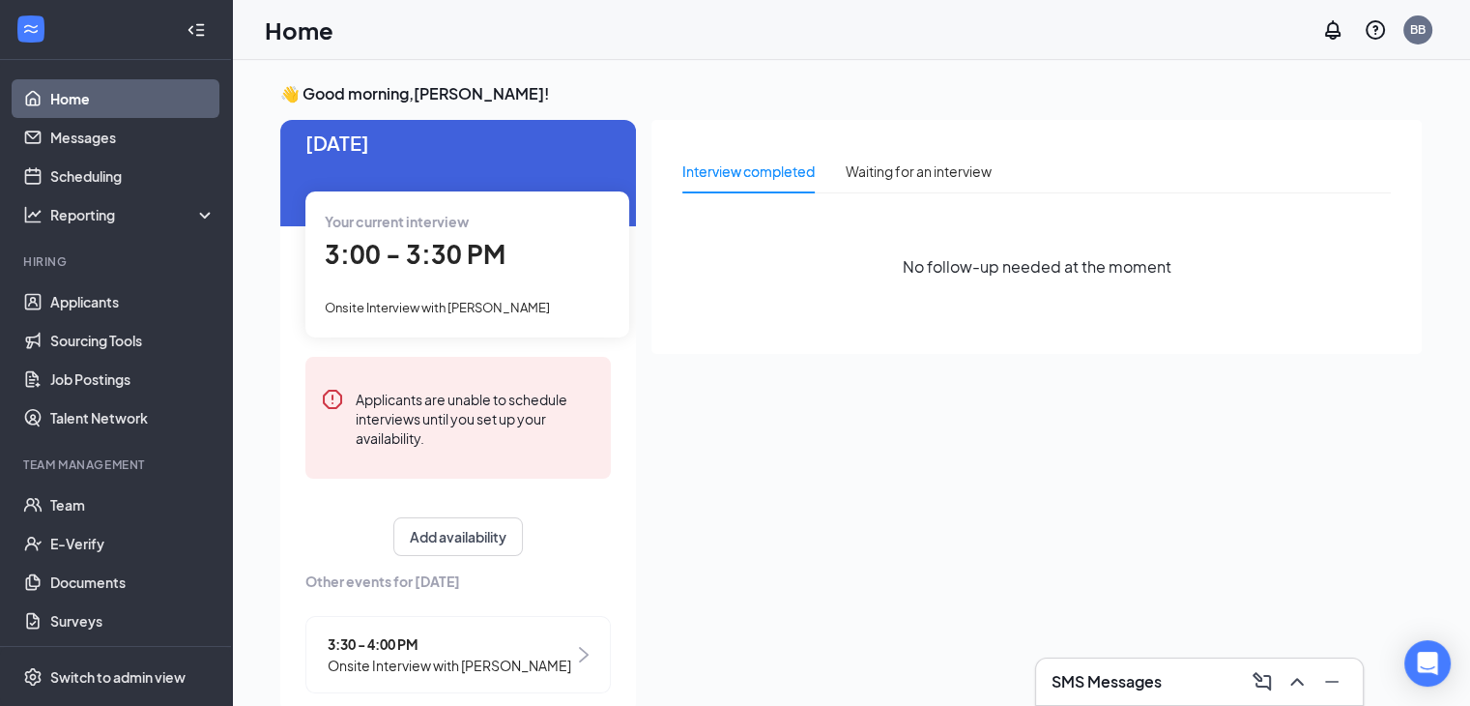
scroll to position [43, 0]
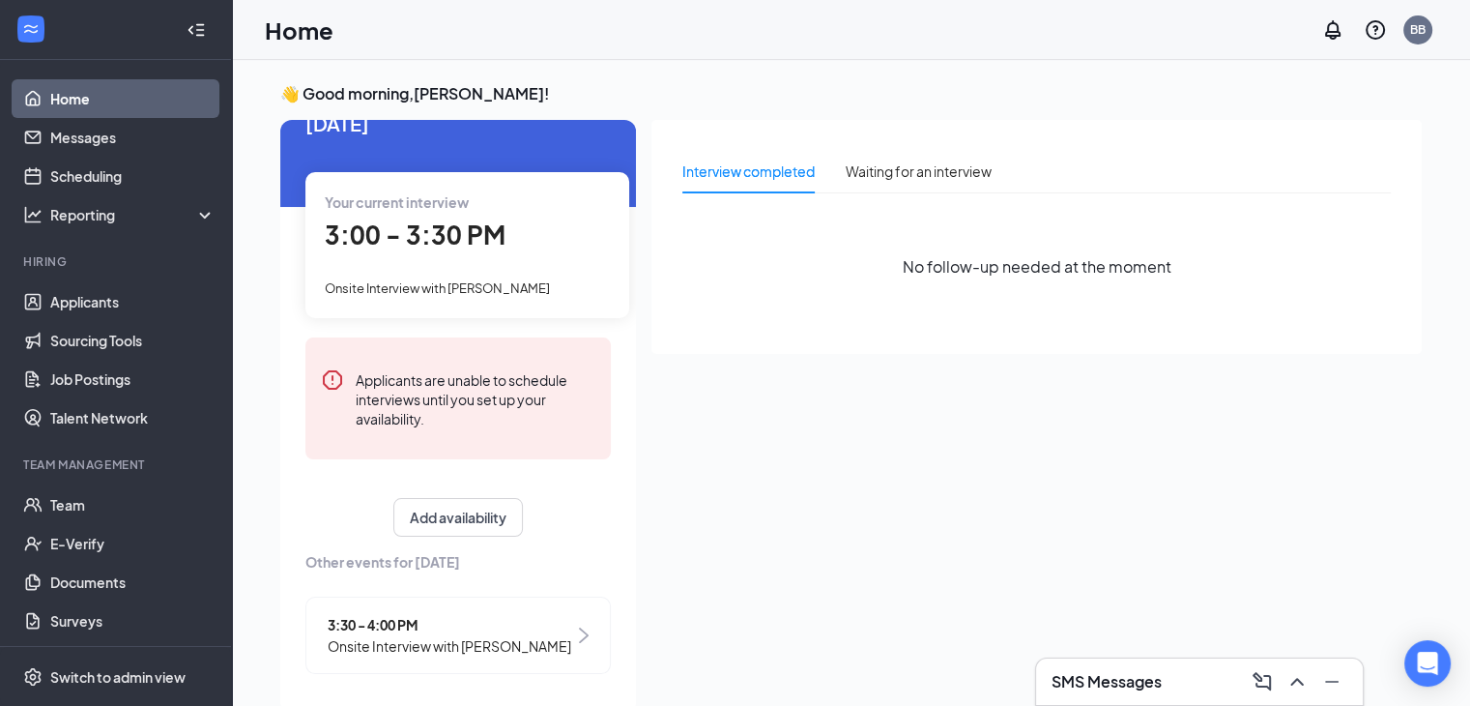
click at [402, 620] on span "3:30 - 4:00 PM" at bounding box center [450, 624] width 244 height 21
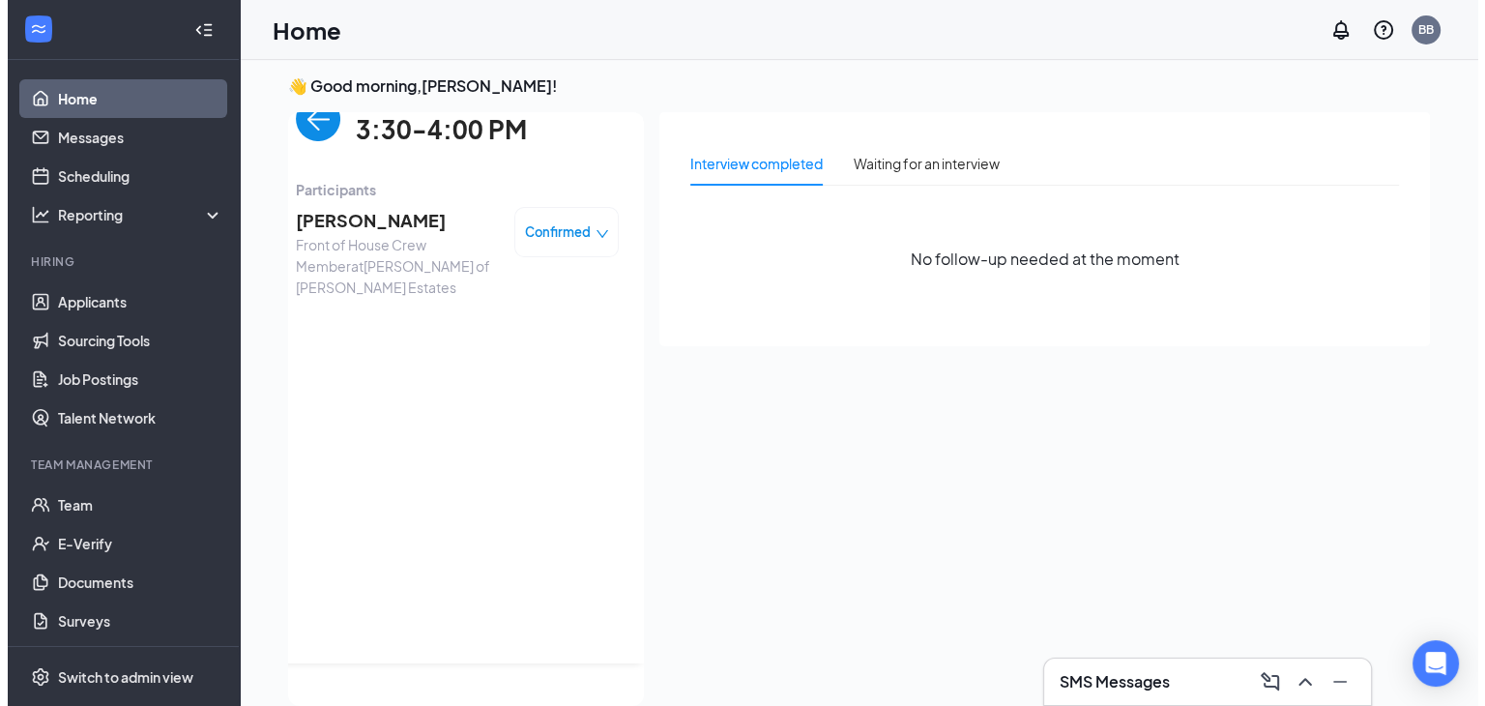
scroll to position [0, 0]
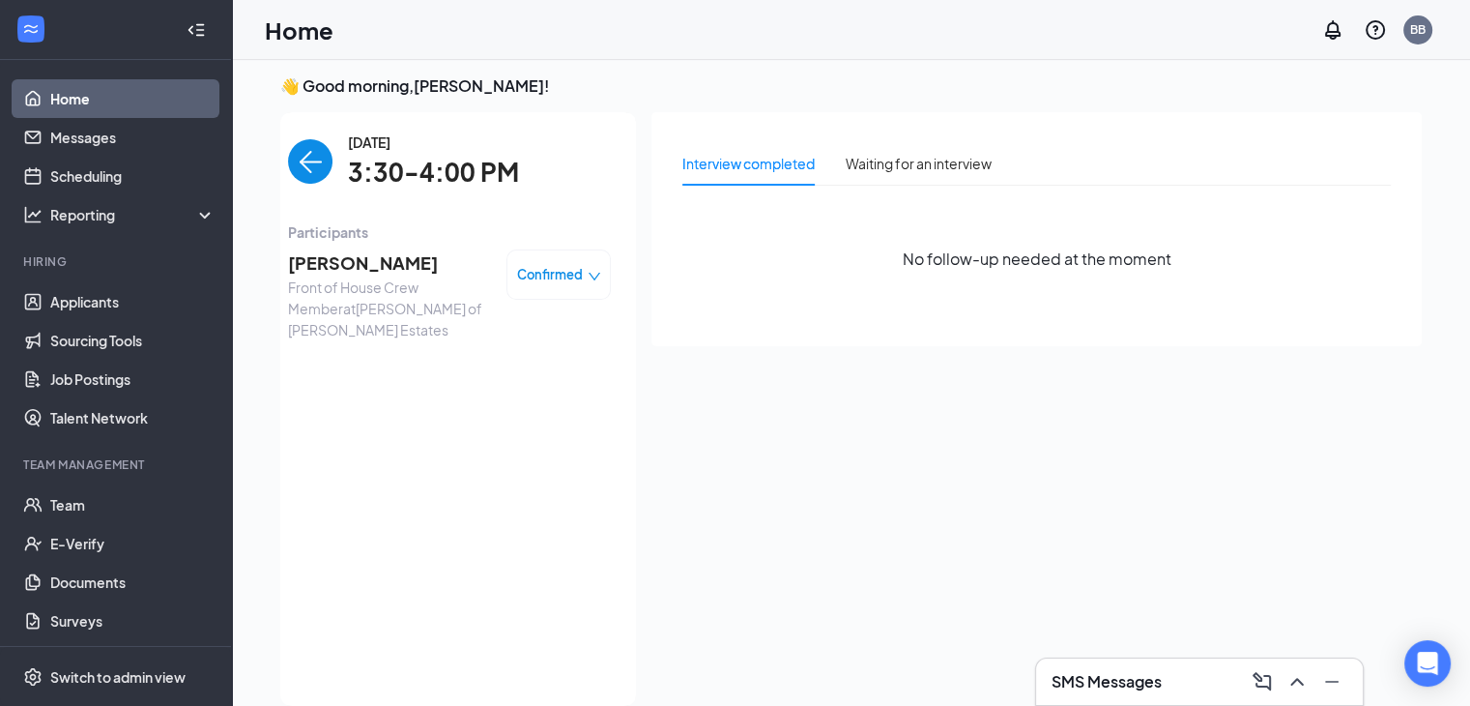
click at [362, 256] on span "[PERSON_NAME]" at bounding box center [389, 262] width 203 height 27
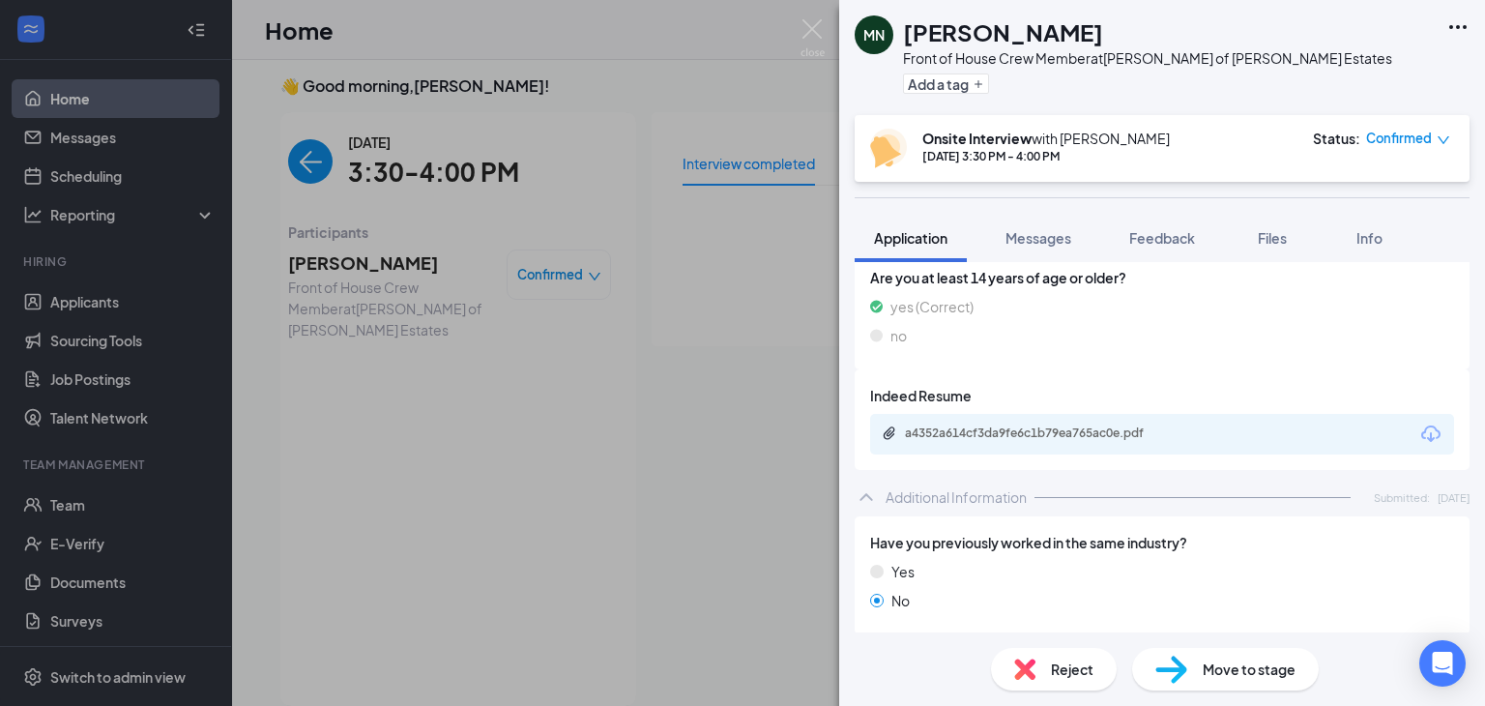
scroll to position [535, 0]
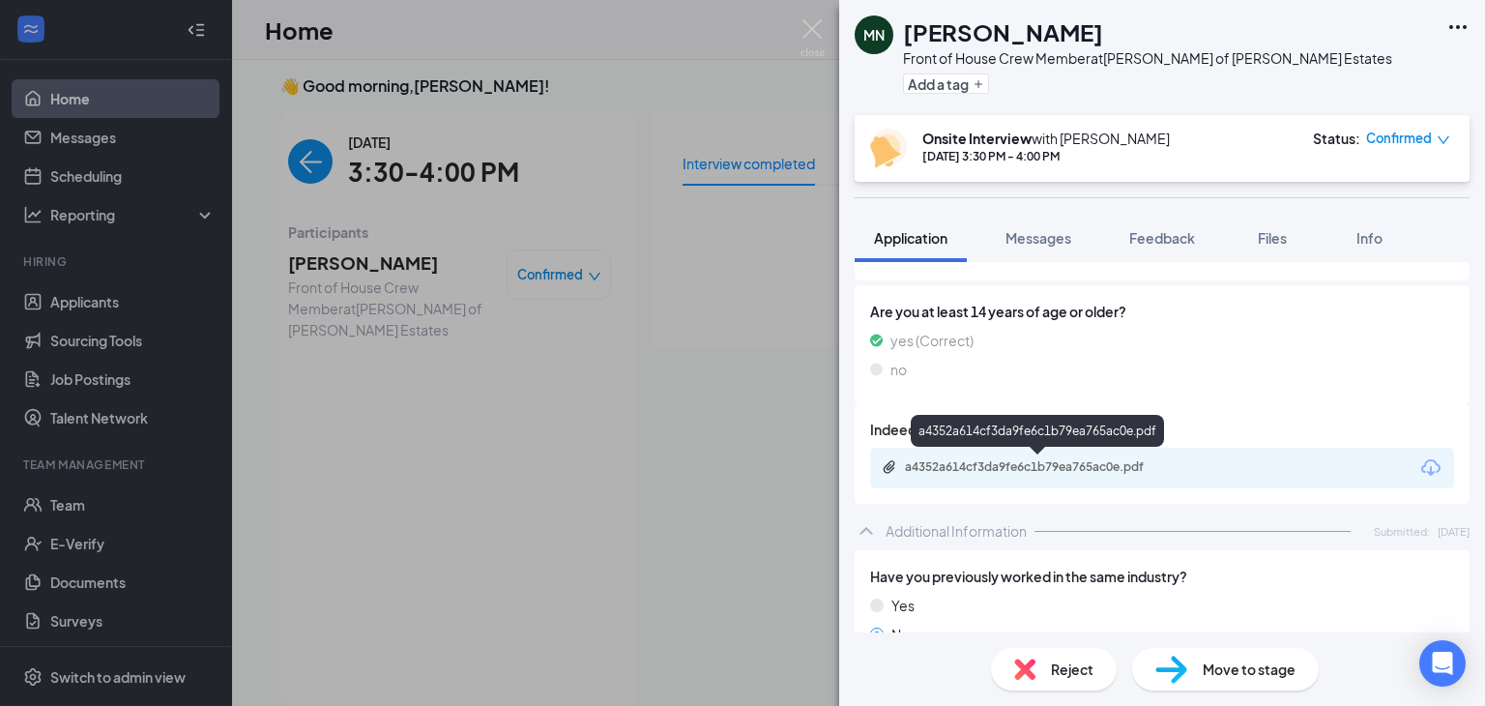
click at [1111, 461] on div "a4352a614cf3da9fe6c1b79ea765ac0e.pdf" at bounding box center [1040, 466] width 271 height 15
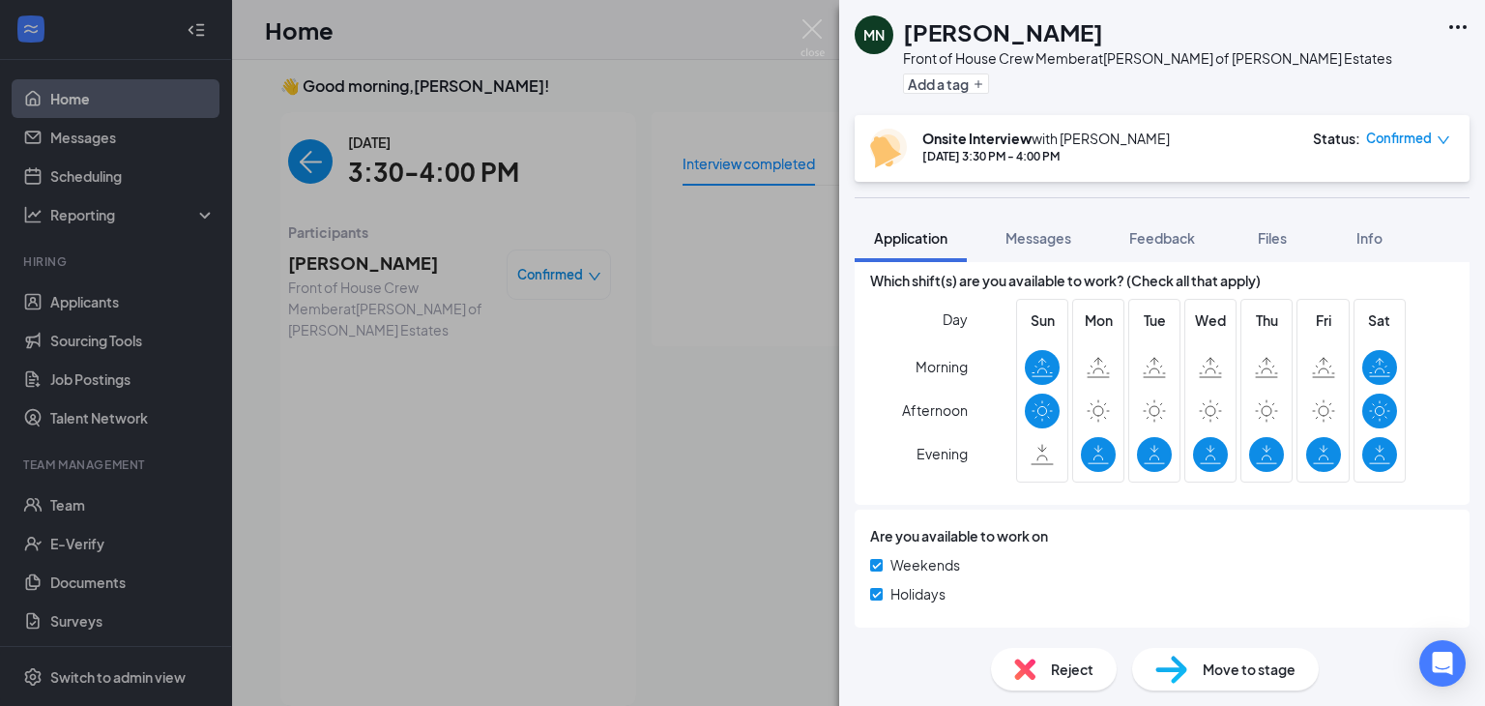
scroll to position [1011, 0]
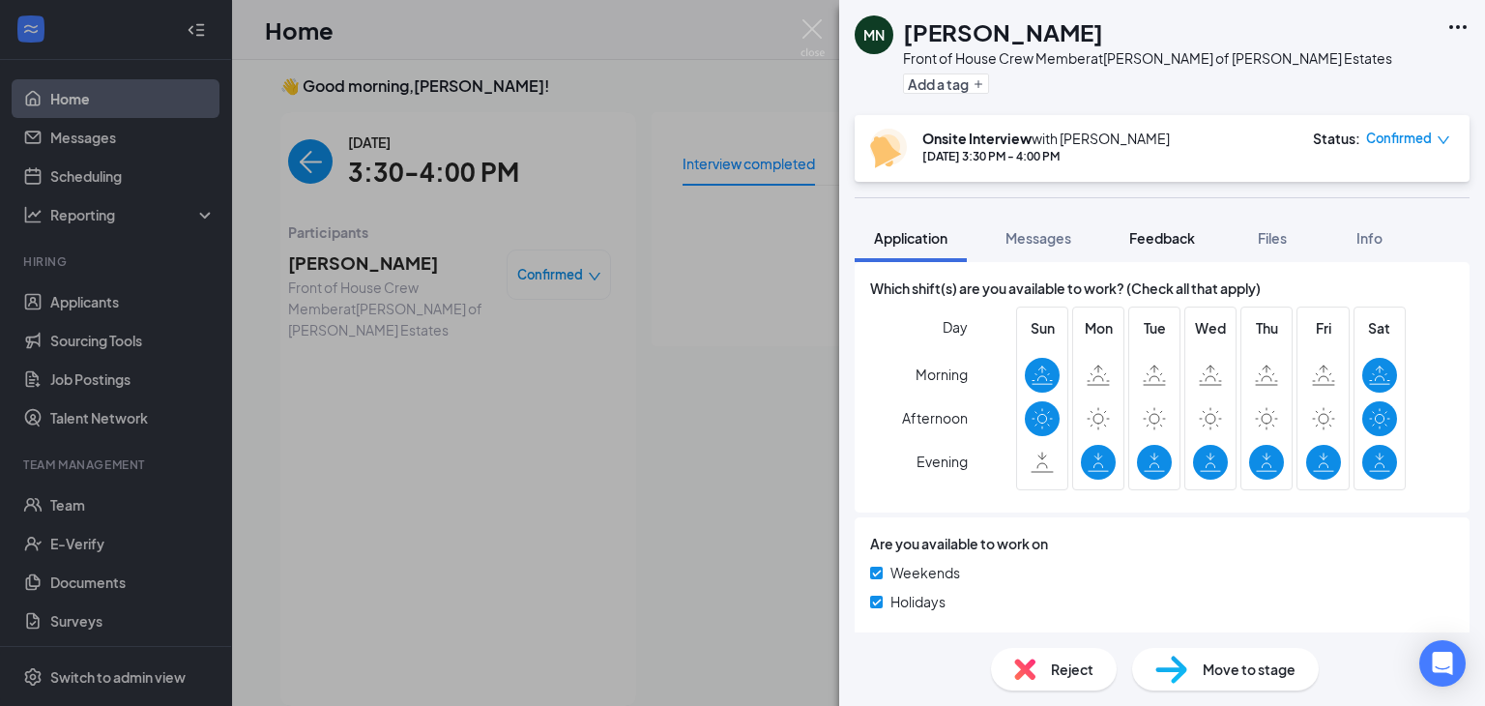
click at [1151, 240] on span "Feedback" at bounding box center [1162, 237] width 66 height 17
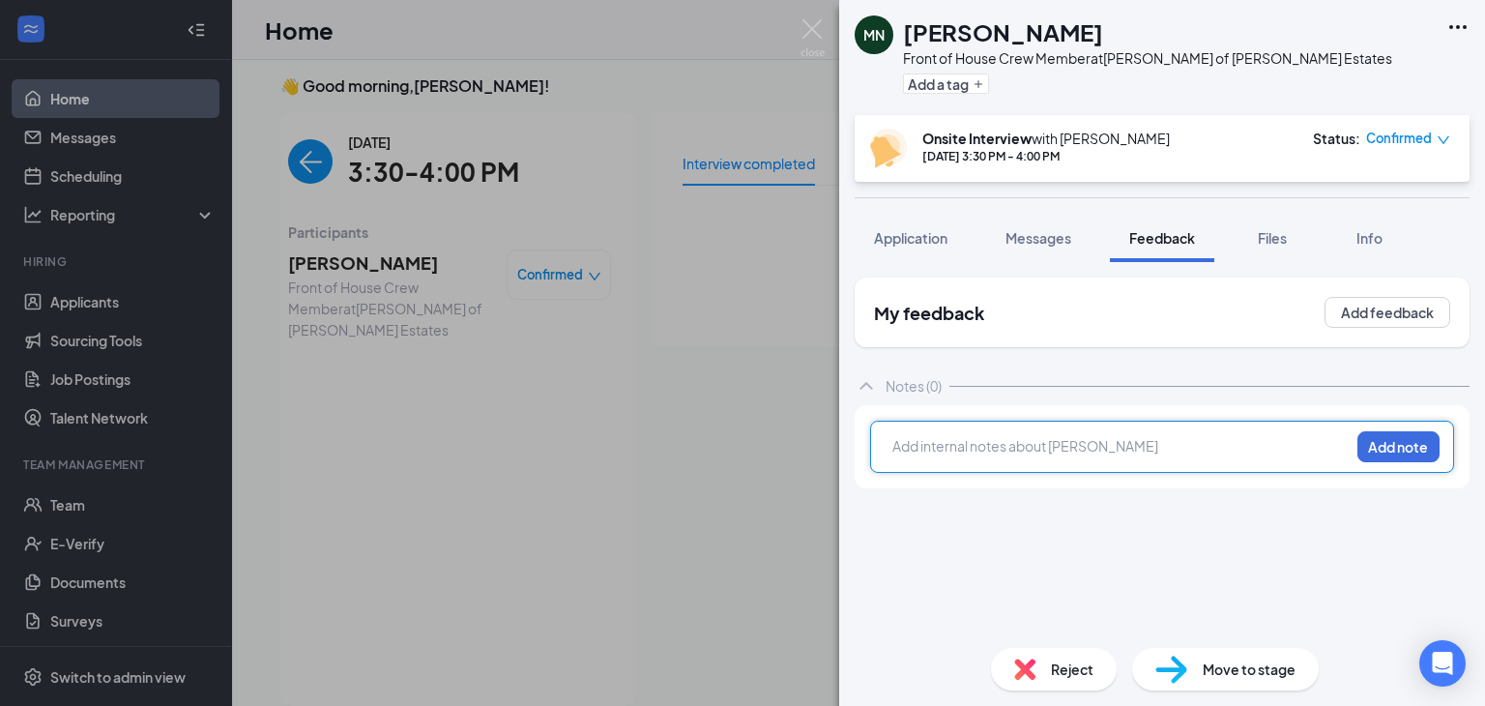
click at [1258, 450] on div at bounding box center [1120, 446] width 455 height 20
click at [1334, 464] on div "4:30 to 11:00 [DATE] through [DATE] and Add note" at bounding box center [1162, 446] width 584 height 52
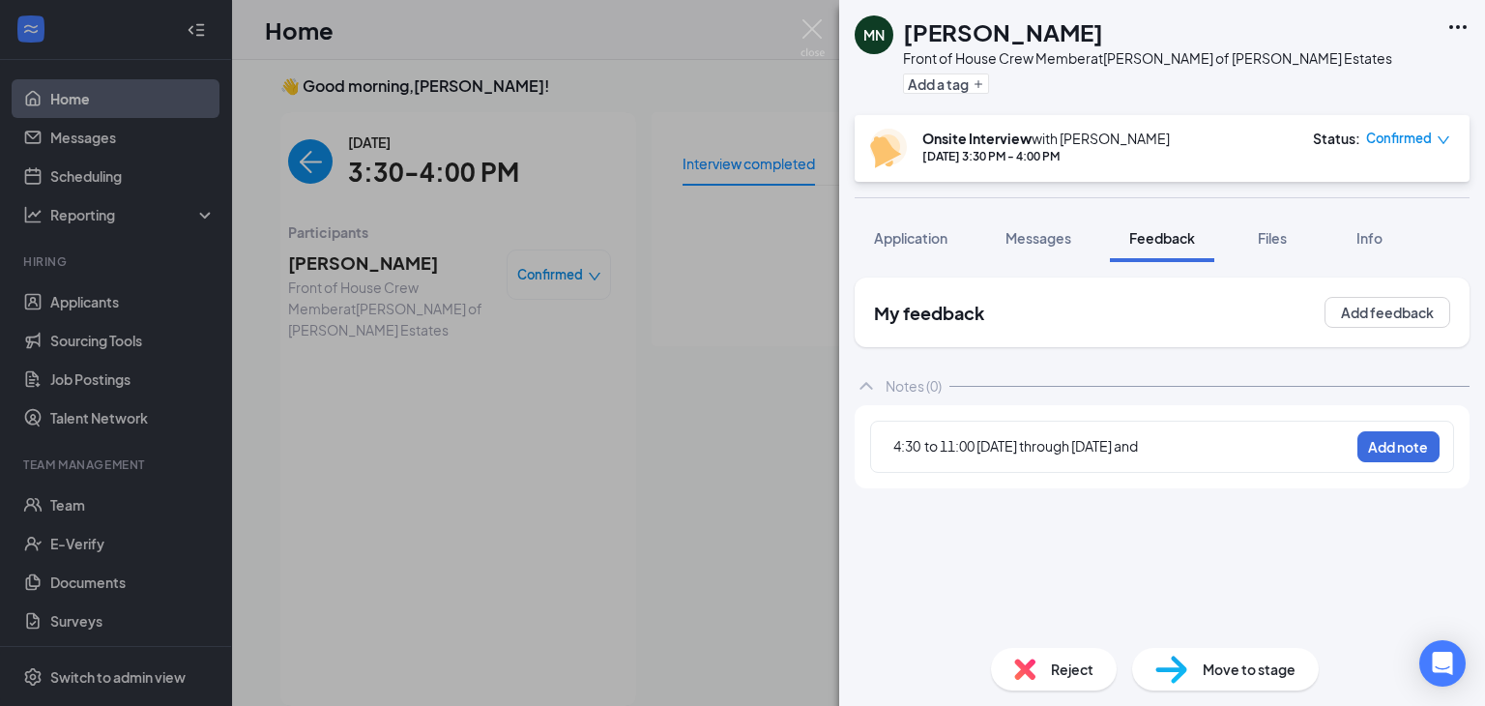
click at [1287, 456] on div "4:30 to 11:00 [DATE] through [DATE] and" at bounding box center [1120, 448] width 455 height 25
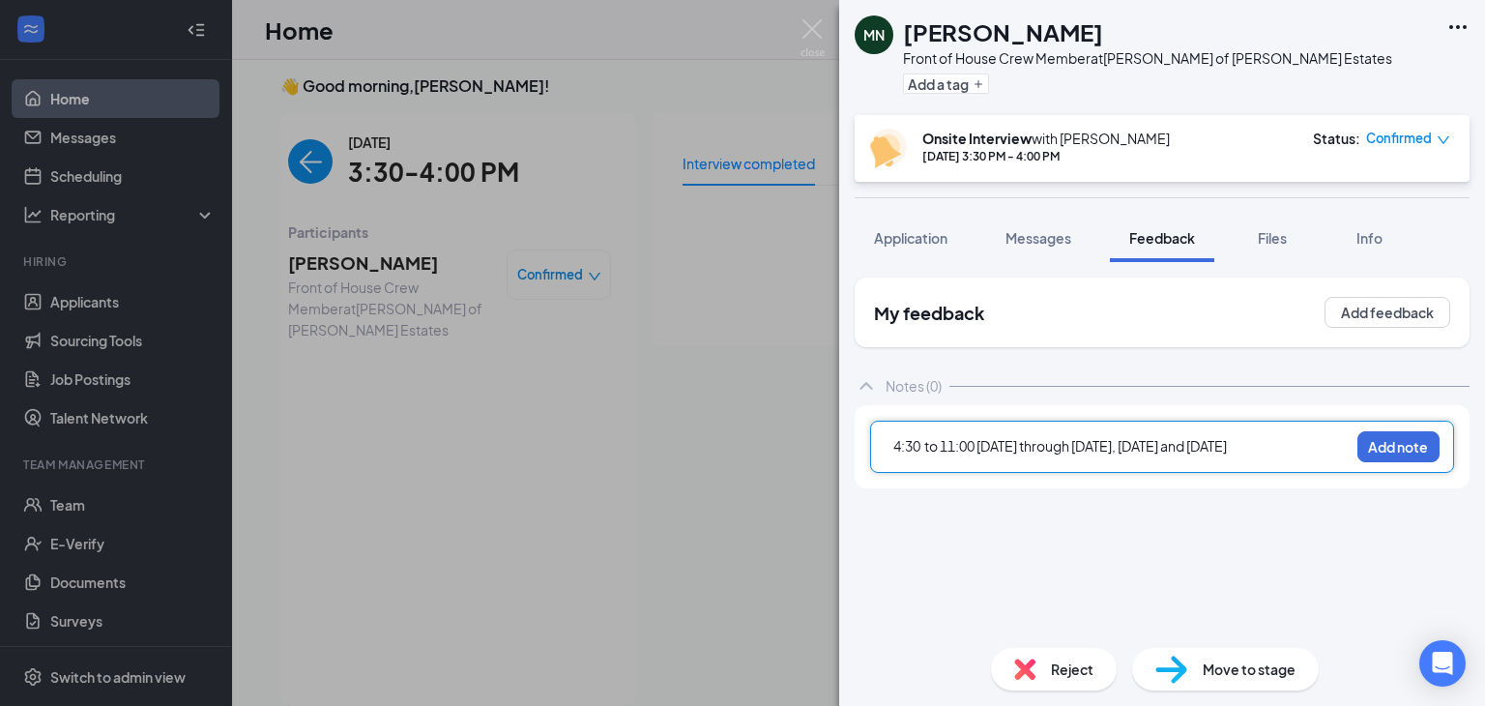
click at [1141, 444] on span "4:30 to 11:00 [DATE] through [DATE], [DATE] and [DATE]" at bounding box center [1059, 445] width 333 height 17
click at [1306, 442] on div "4:30 to 11:00 [DATE] through [DATE], [DATE] and [DATE]" at bounding box center [1120, 446] width 455 height 20
click at [1385, 436] on button "Add note" at bounding box center [1398, 446] width 82 height 31
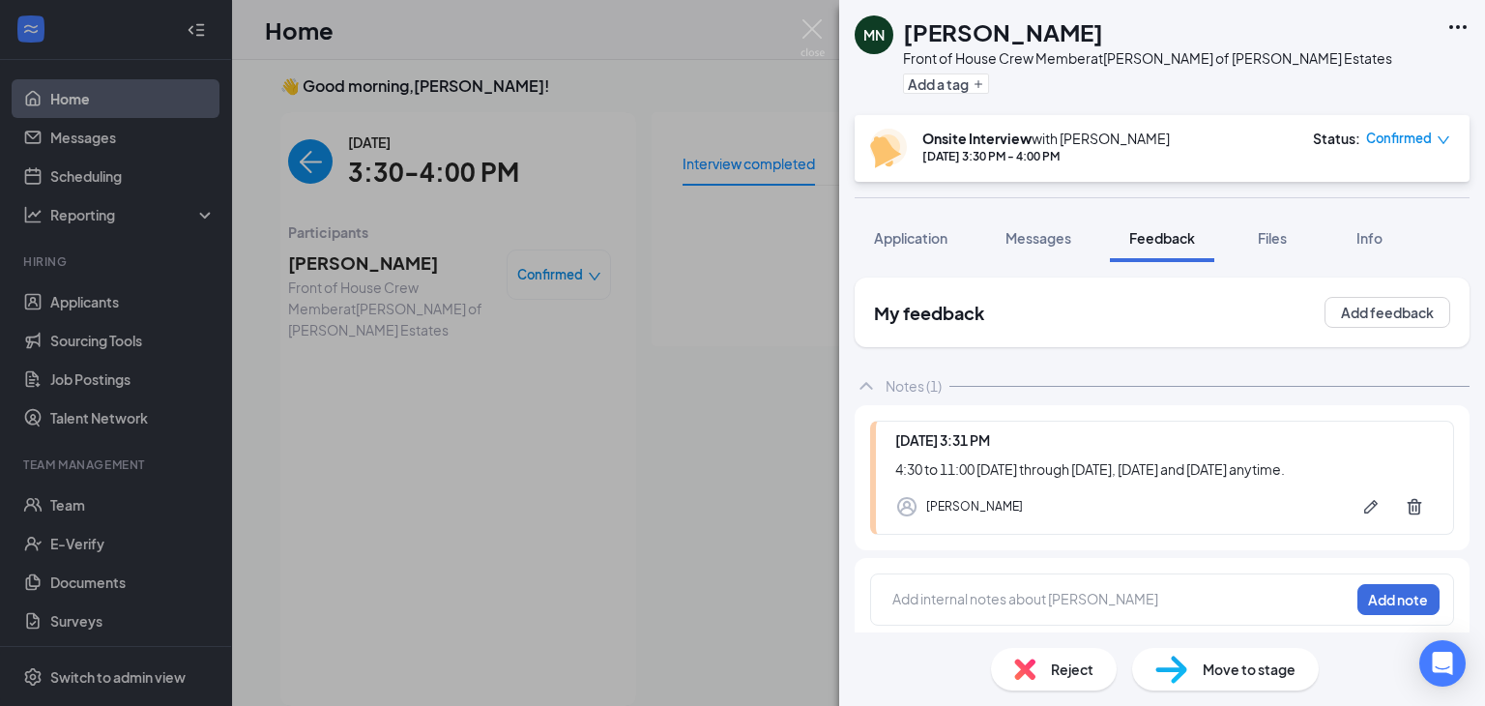
click at [827, 28] on div "MN [PERSON_NAME] Front of House Crew Member at [PERSON_NAME] of [PERSON_NAME][G…" at bounding box center [742, 353] width 1485 height 706
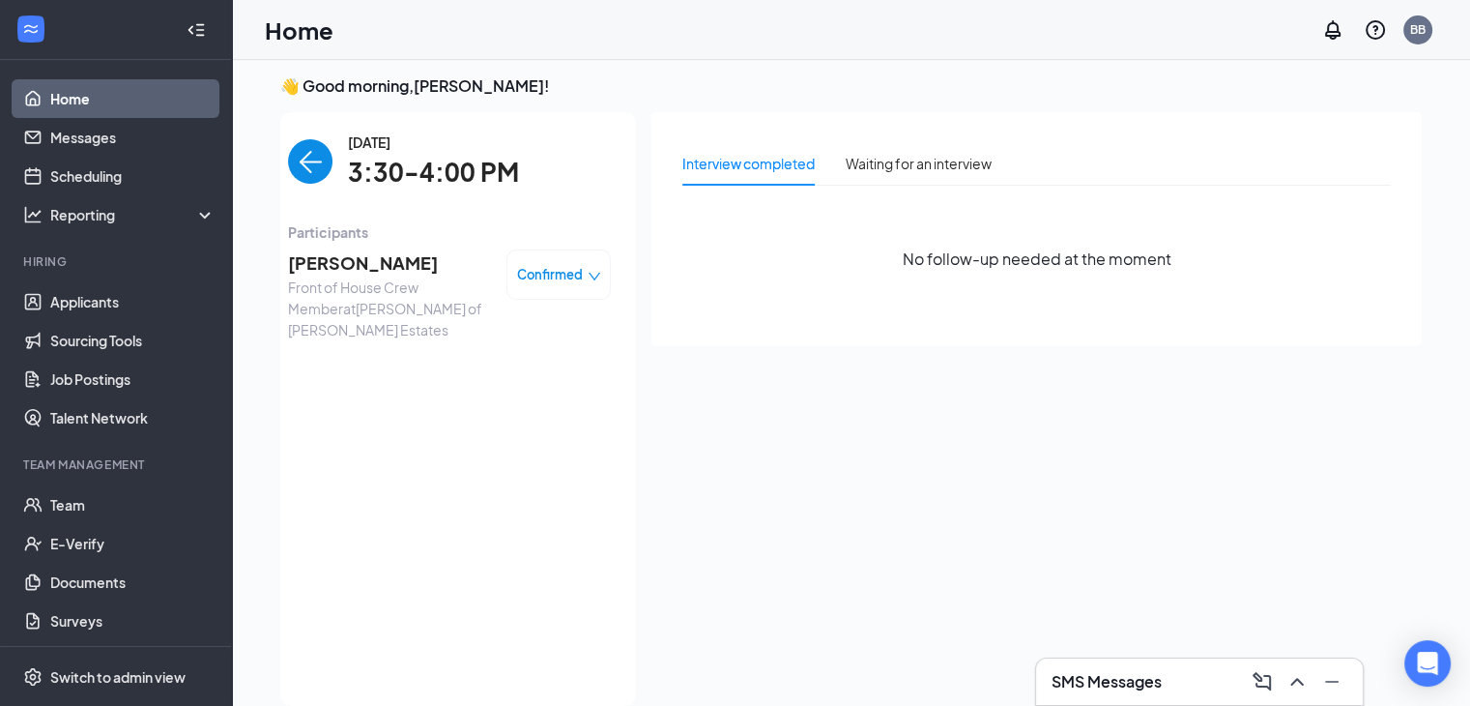
click at [816, 27] on div "Home BB" at bounding box center [851, 30] width 1238 height 60
click at [372, 254] on span "[PERSON_NAME]" at bounding box center [389, 262] width 203 height 27
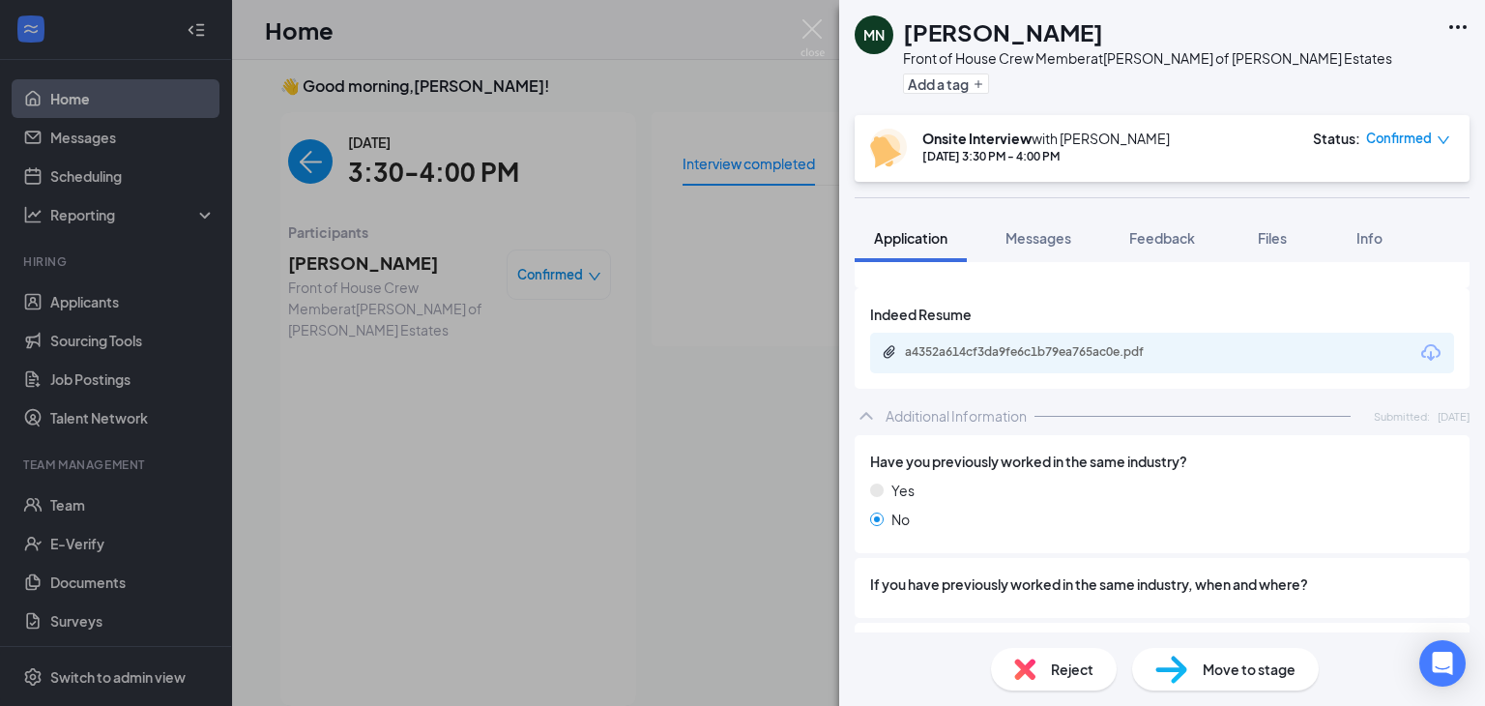
scroll to position [677, 0]
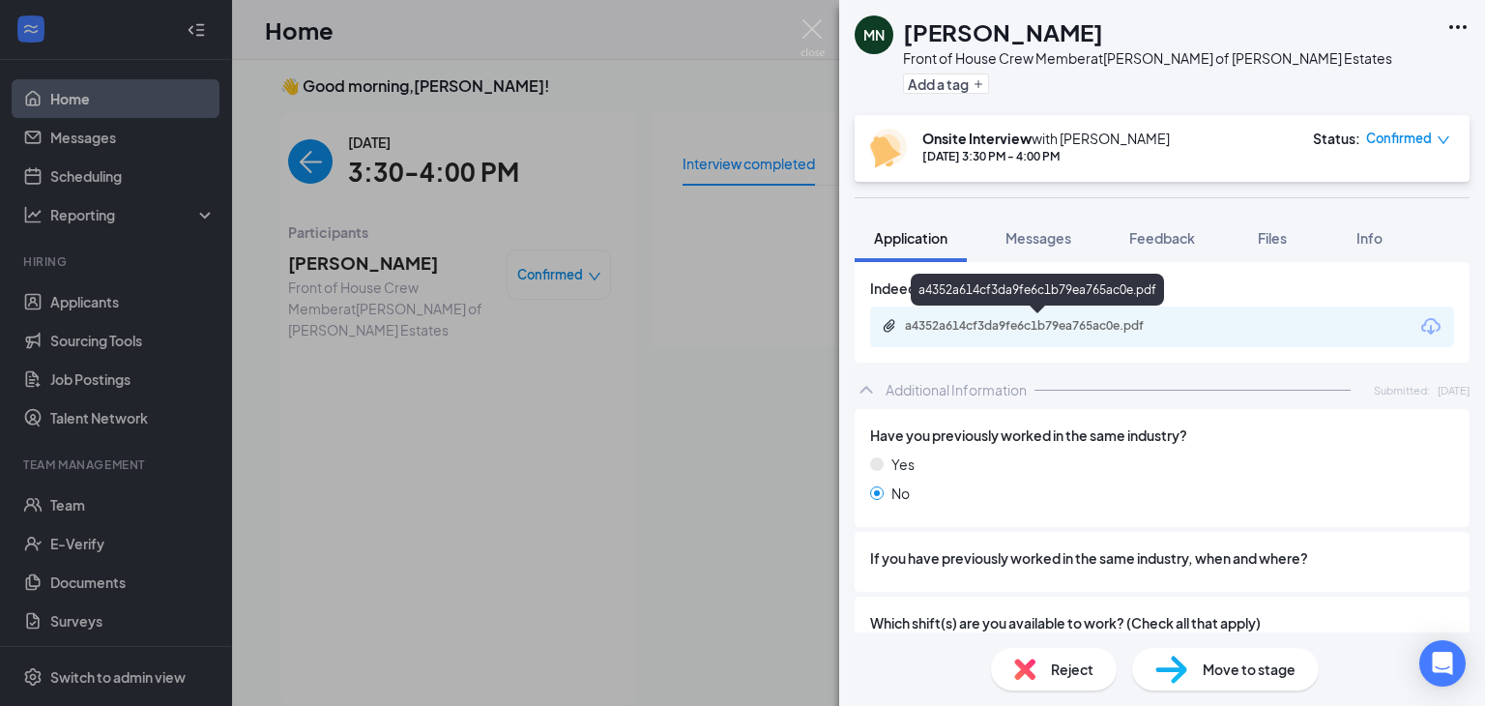
click at [1009, 326] on div "a4352a614cf3da9fe6c1b79ea765ac0e.pdf" at bounding box center [1040, 325] width 271 height 15
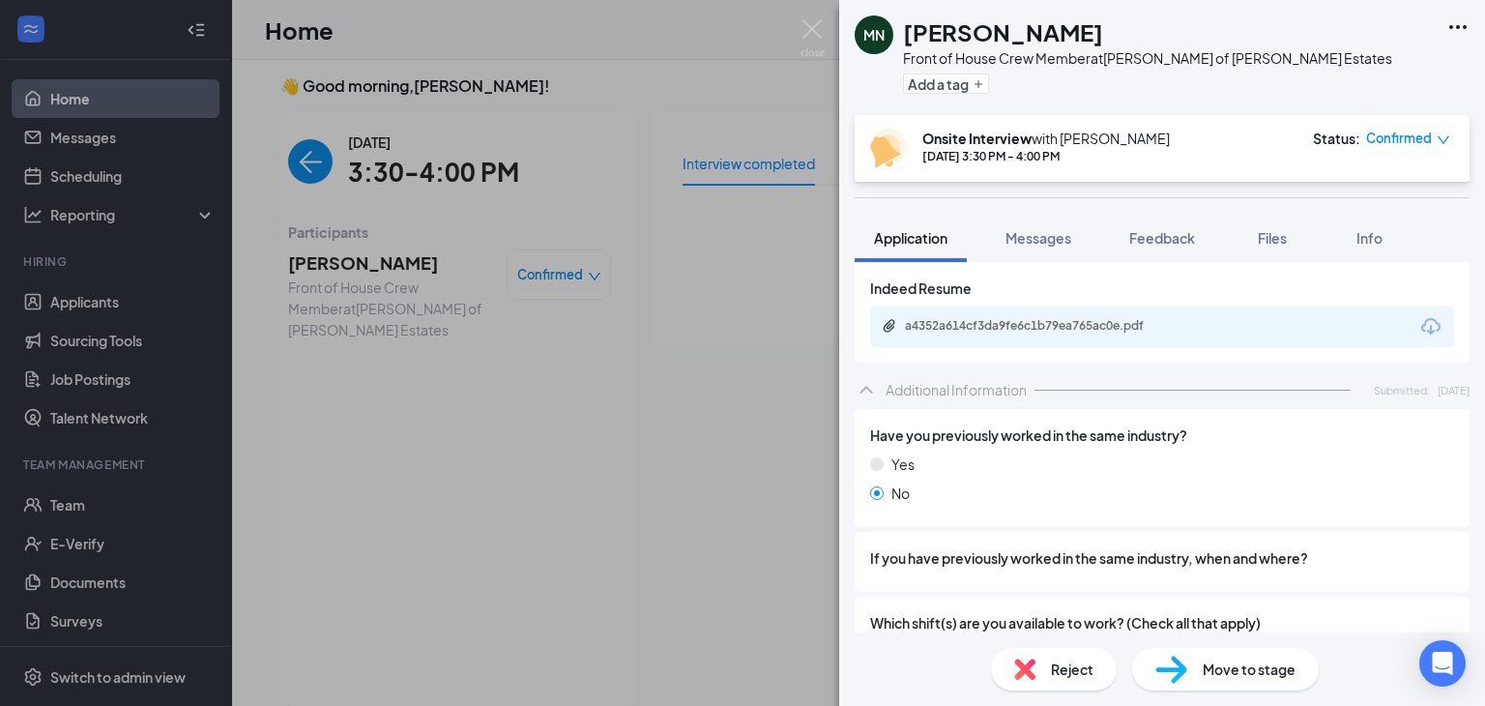
drag, startPoint x: 1266, startPoint y: 238, endPoint x: 1218, endPoint y: 251, distance: 50.2
click at [1266, 238] on span "Files" at bounding box center [1272, 237] width 29 height 17
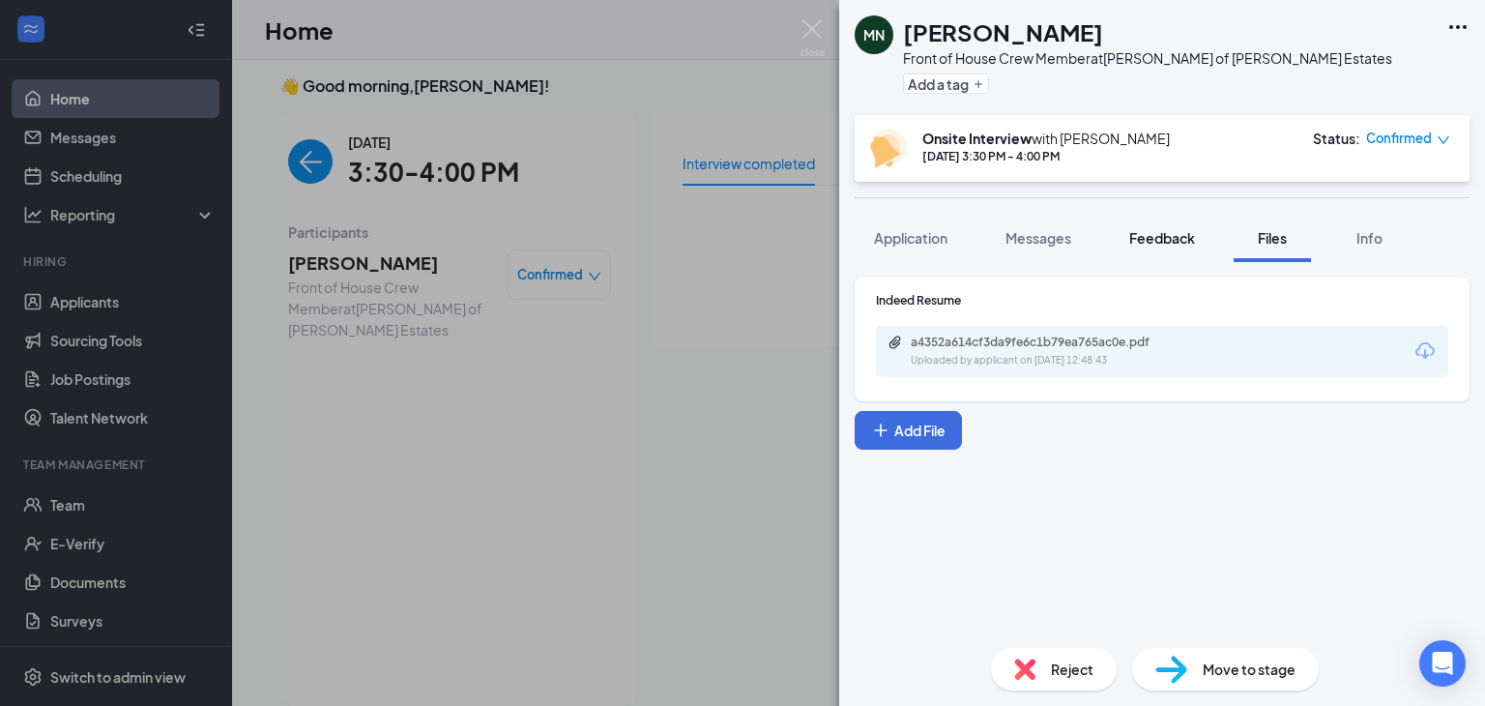
click at [1145, 242] on span "Feedback" at bounding box center [1162, 237] width 66 height 17
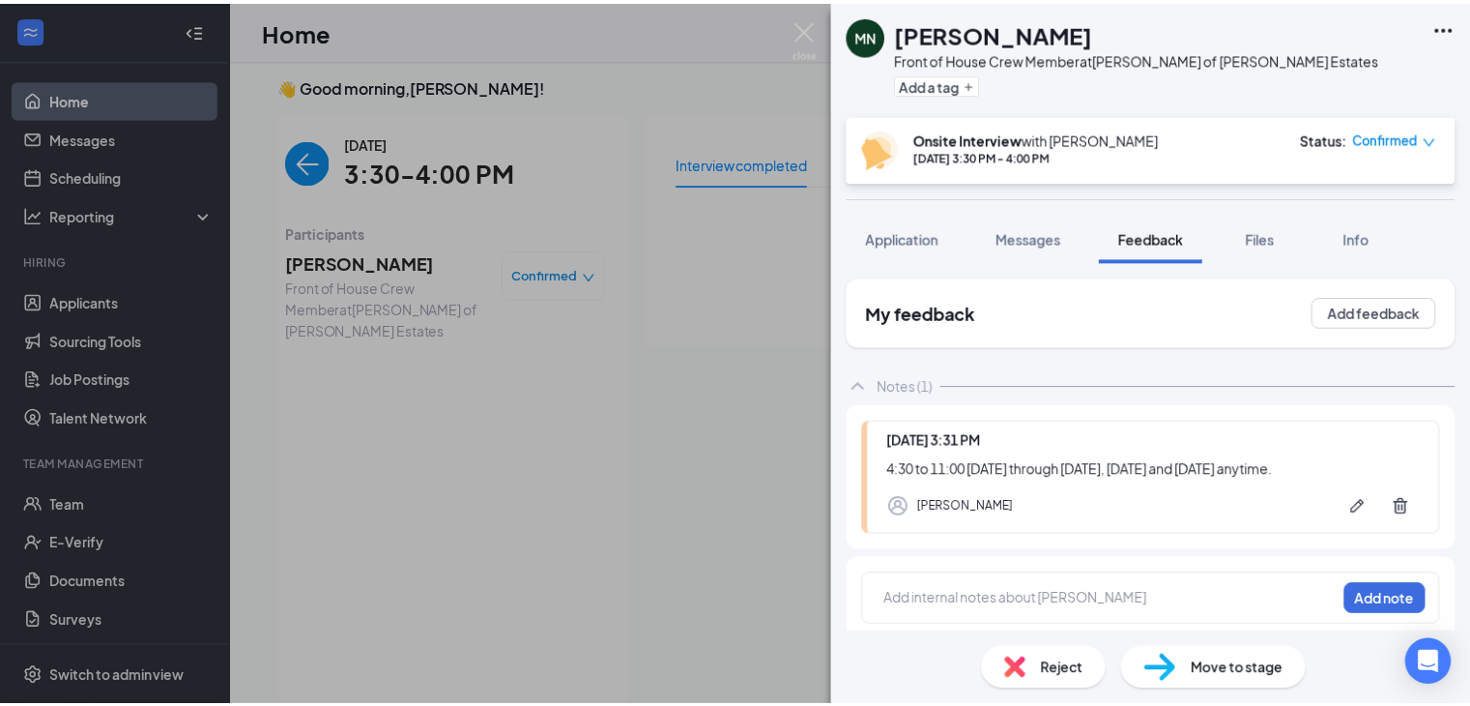
scroll to position [8, 0]
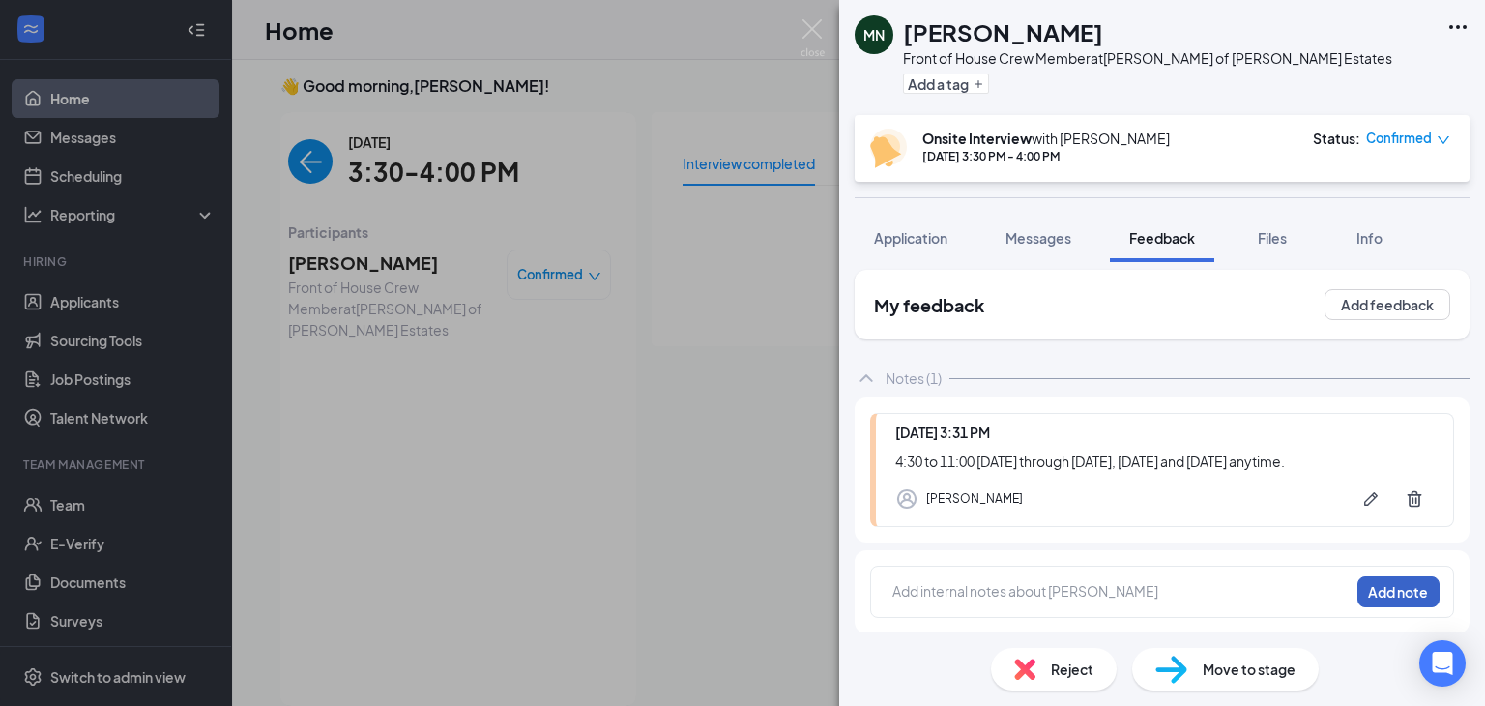
click at [1358, 595] on button "Add note" at bounding box center [1398, 591] width 82 height 31
click at [1168, 603] on div at bounding box center [1120, 593] width 457 height 27
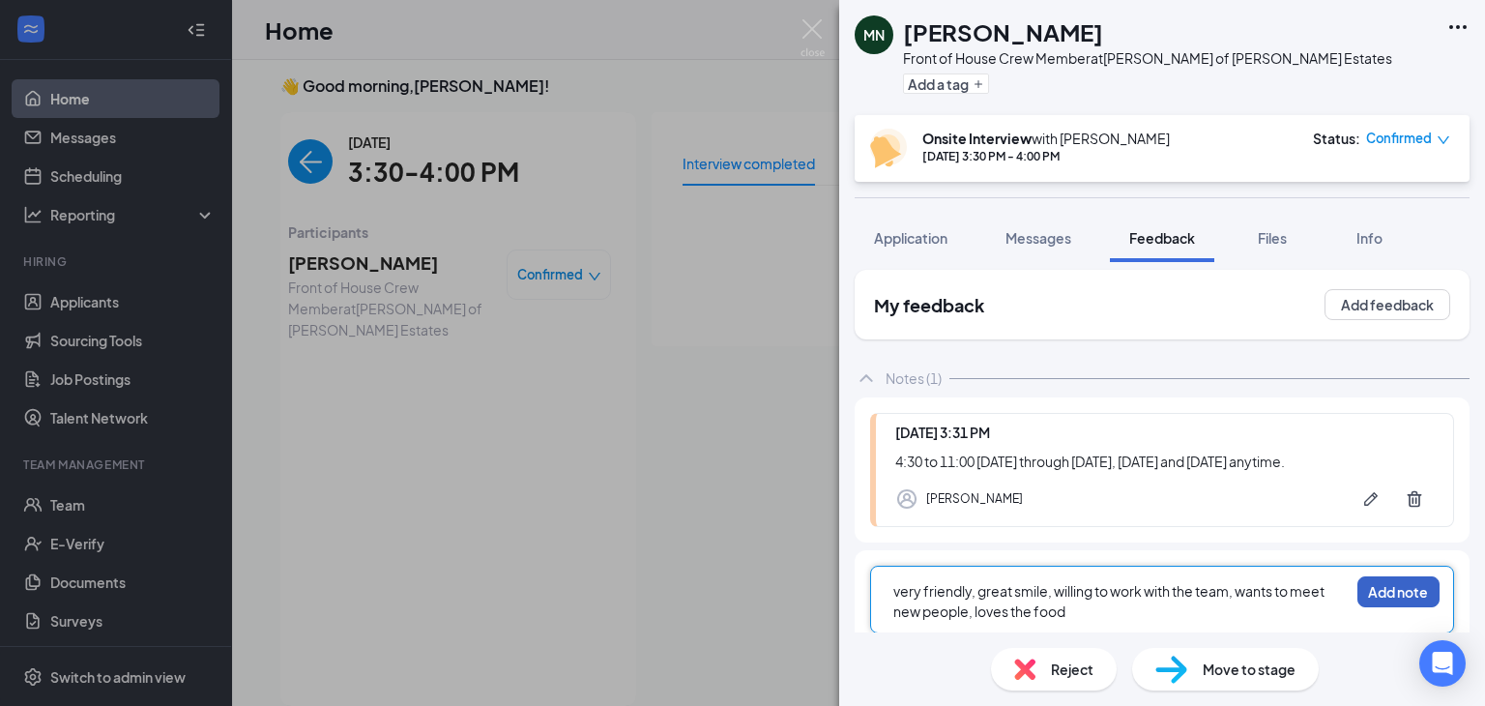
click at [1400, 591] on button "Add note" at bounding box center [1398, 591] width 82 height 31
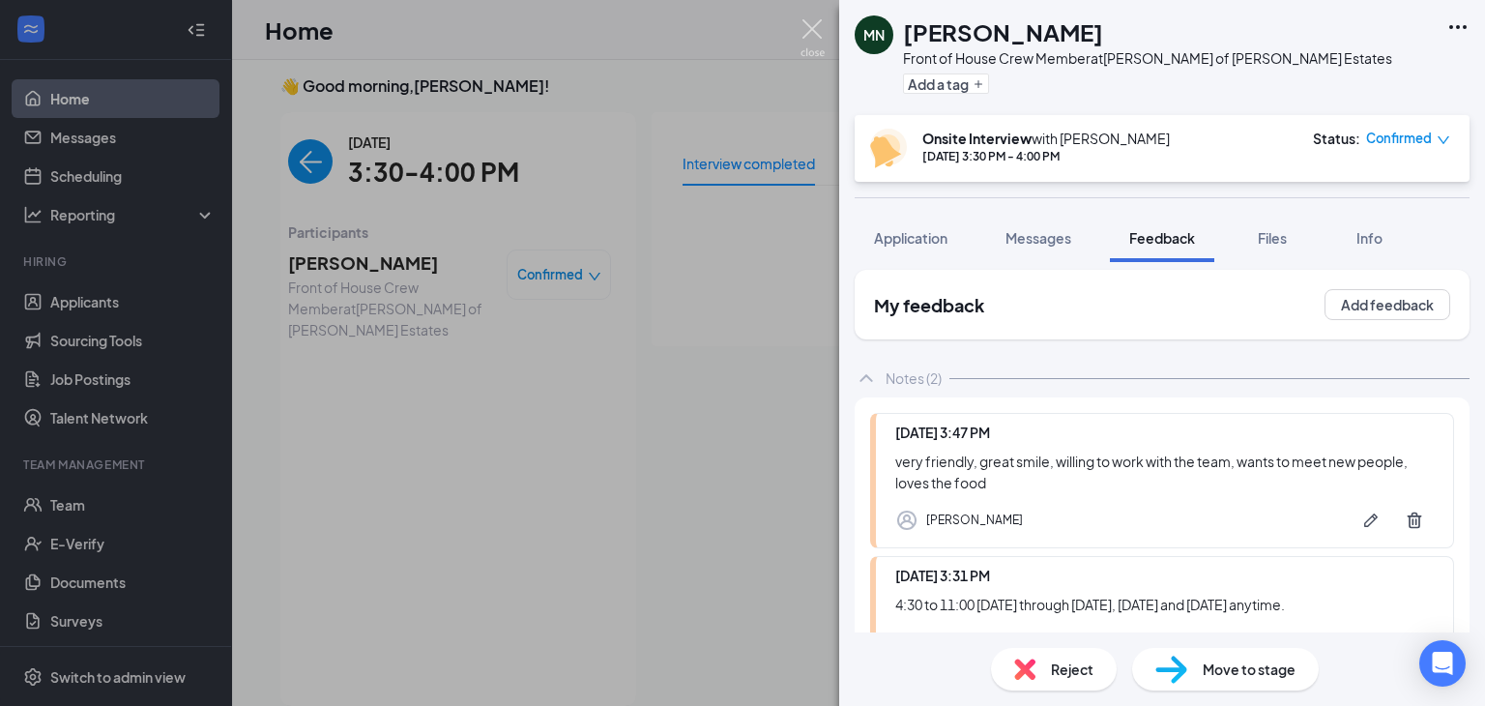
click at [809, 19] on img at bounding box center [812, 38] width 24 height 38
